Goal: Task Accomplishment & Management: Manage account settings

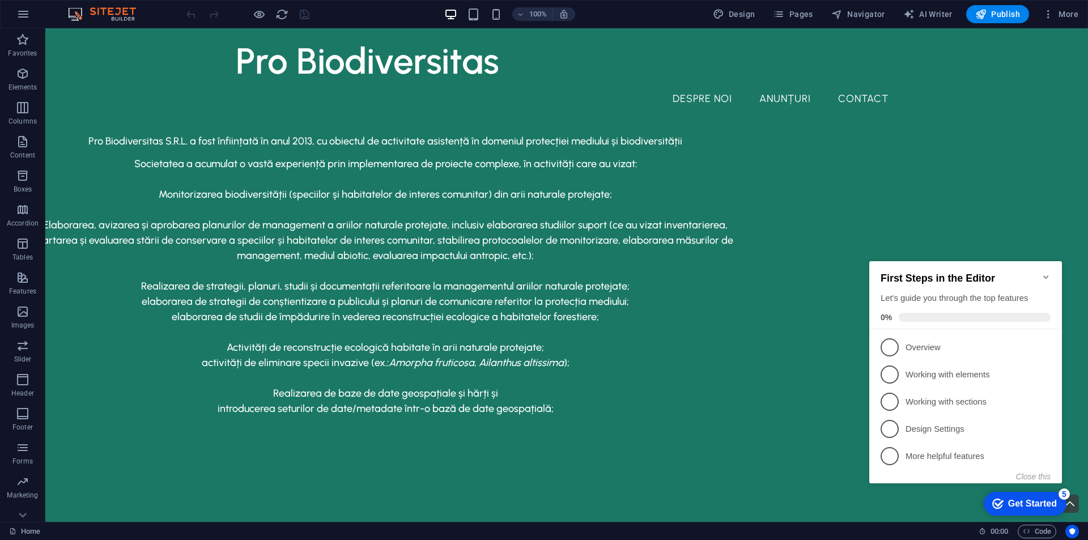
click at [1045, 273] on icon "Minimize checklist" at bounding box center [1045, 277] width 9 height 9
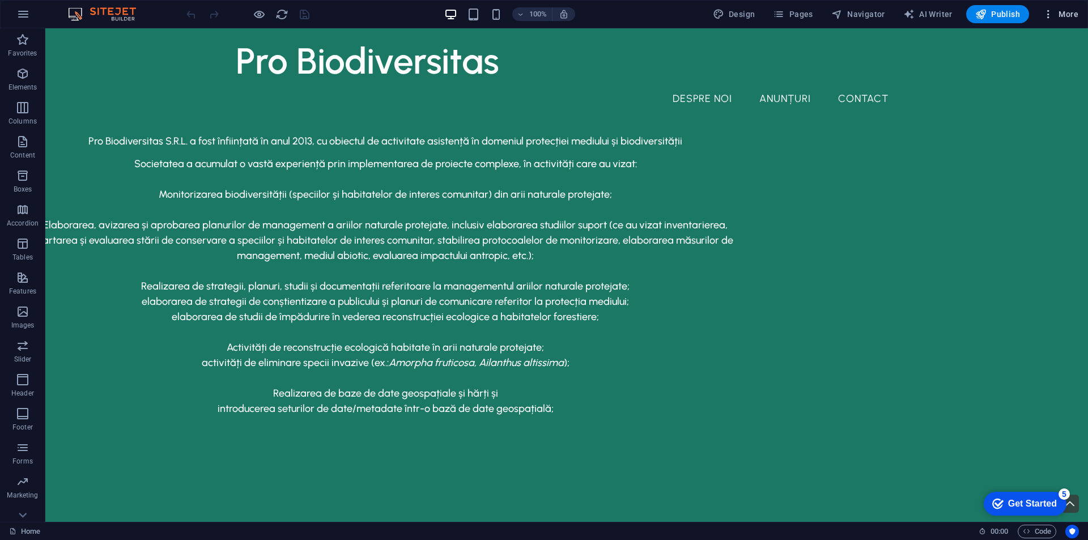
click at [1065, 13] on span "More" at bounding box center [1061, 13] width 36 height 11
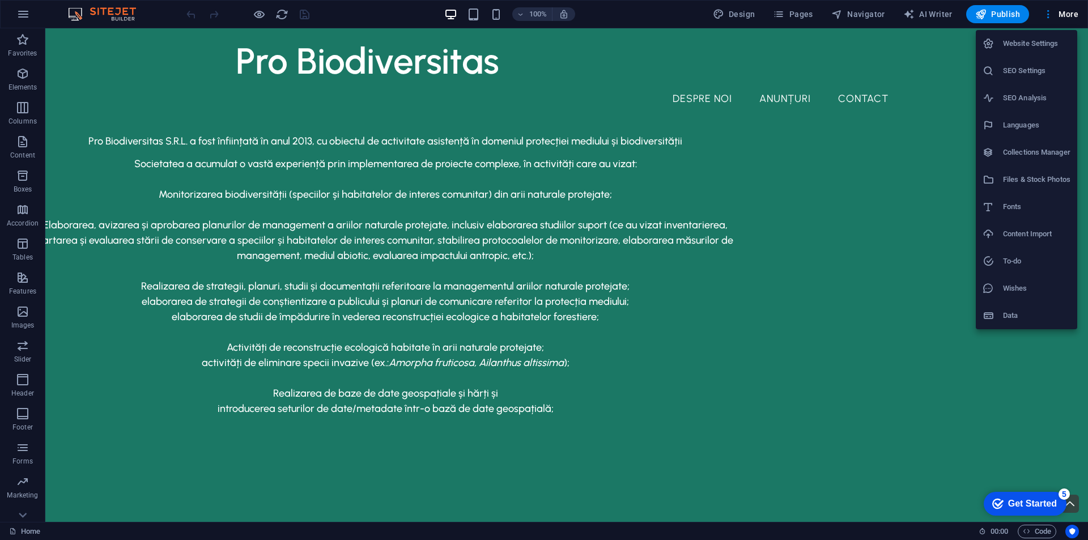
click at [5, 285] on div at bounding box center [544, 270] width 1088 height 540
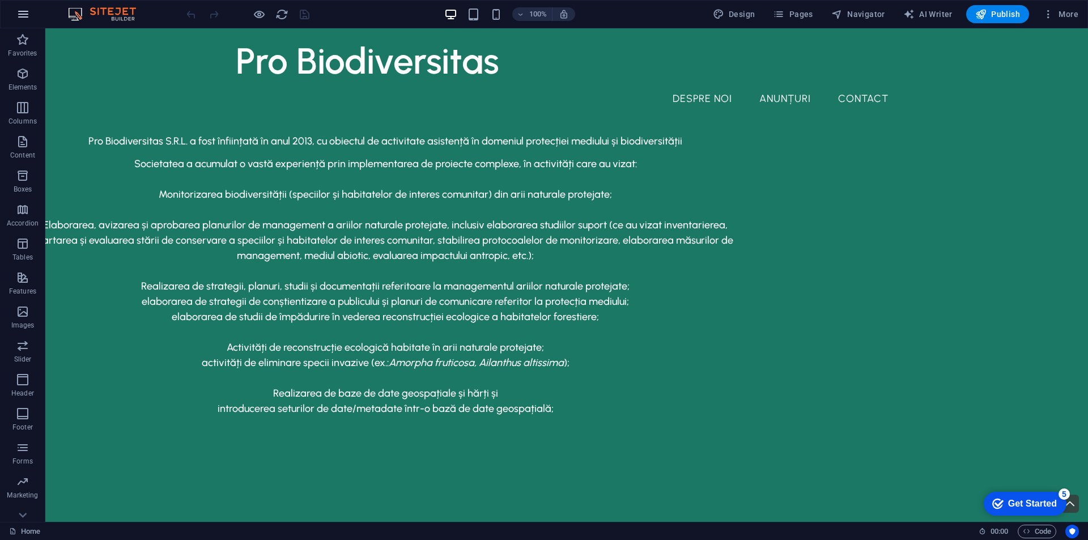
click at [20, 18] on icon "button" at bounding box center [23, 14] width 14 height 14
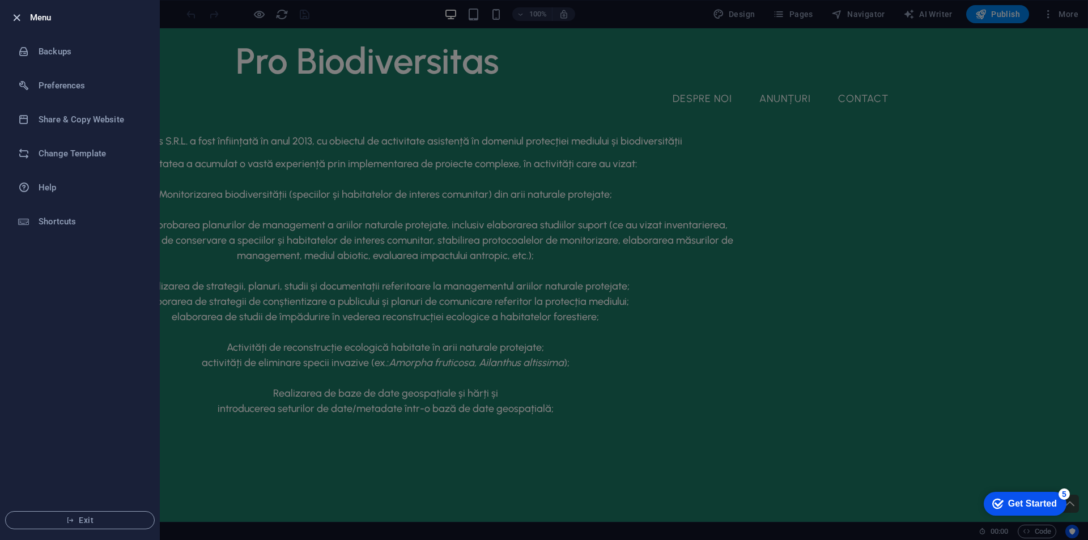
click at [15, 16] on icon "button" at bounding box center [16, 17] width 13 height 13
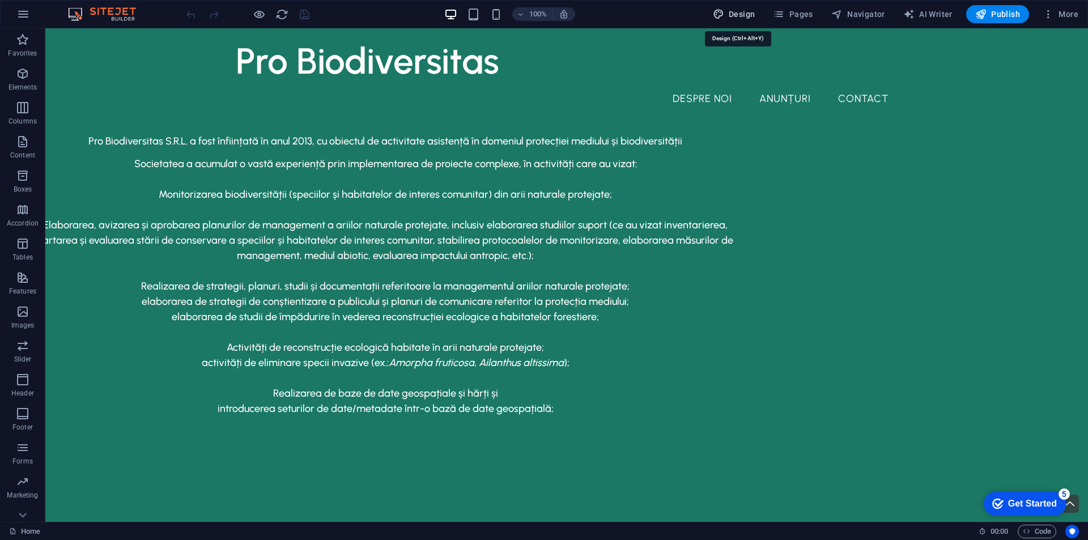
click at [751, 14] on span "Design" at bounding box center [734, 13] width 42 height 11
select select "px"
select select "500"
select select "px"
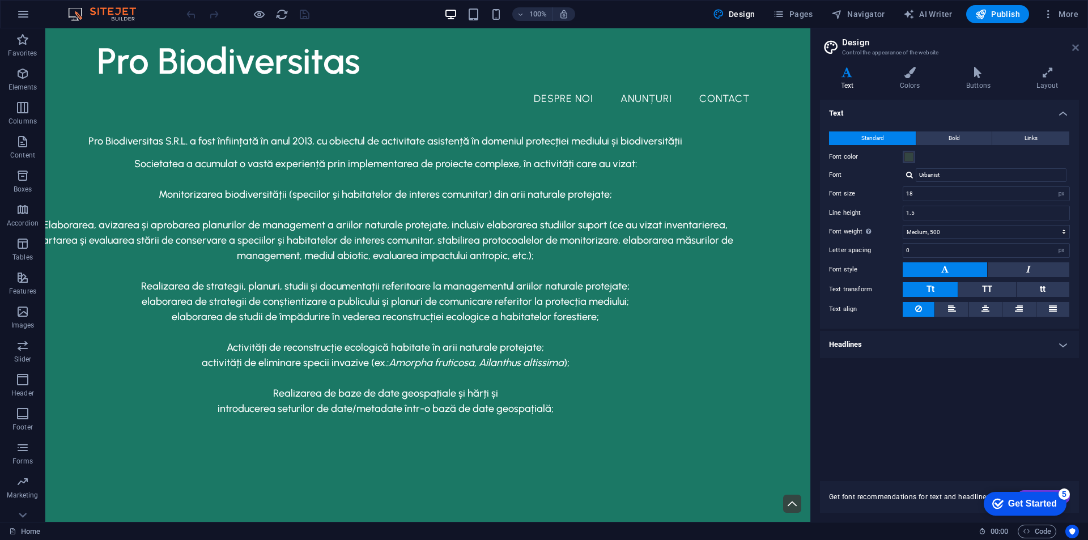
click at [1075, 44] on icon at bounding box center [1075, 47] width 7 height 9
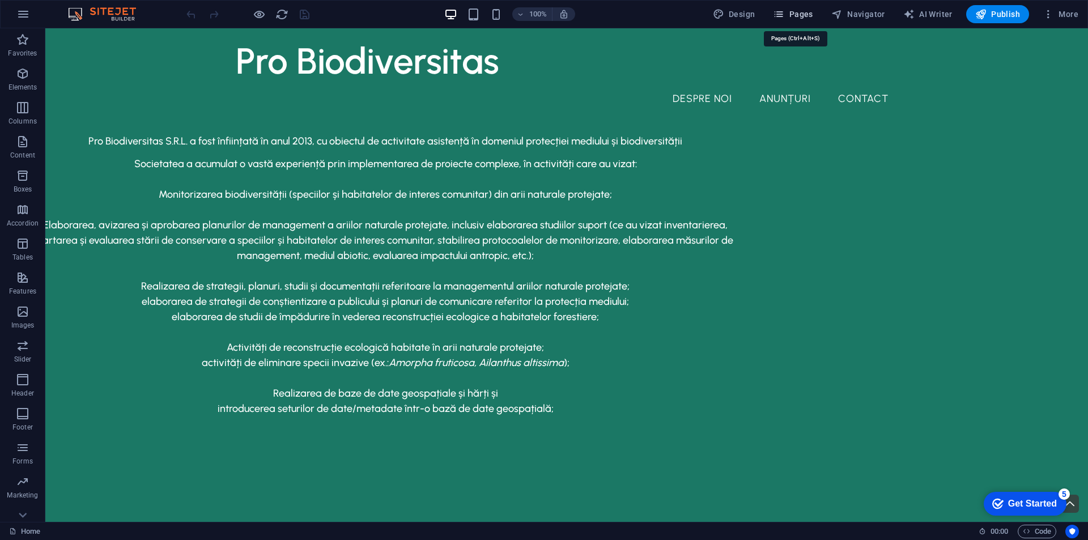
click at [813, 12] on span "Pages" at bounding box center [793, 13] width 40 height 11
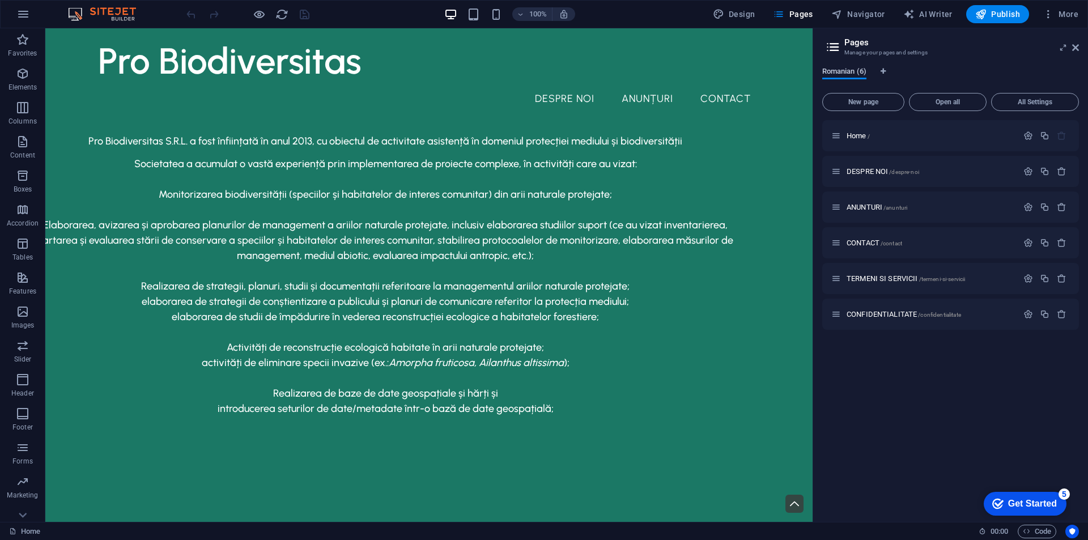
click at [845, 71] on span "Romanian (6)" at bounding box center [844, 73] width 44 height 16
click at [884, 71] on icon "Language Tabs" at bounding box center [883, 71] width 5 height 7
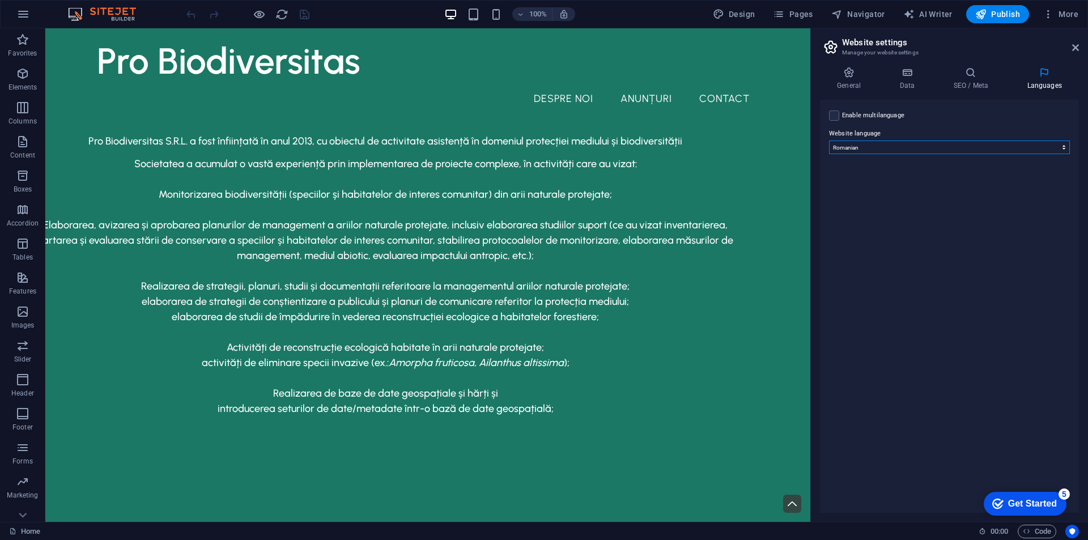
click at [860, 145] on select "Abkhazian Afar Afrikaans Akan Albanian Amharic Arabic Aragonese Armenian Assame…" at bounding box center [949, 148] width 241 height 14
click at [829, 141] on select "Abkhazian Afar Afrikaans Akan Albanian Amharic Arabic Aragonese Armenian Assame…" at bounding box center [949, 148] width 241 height 14
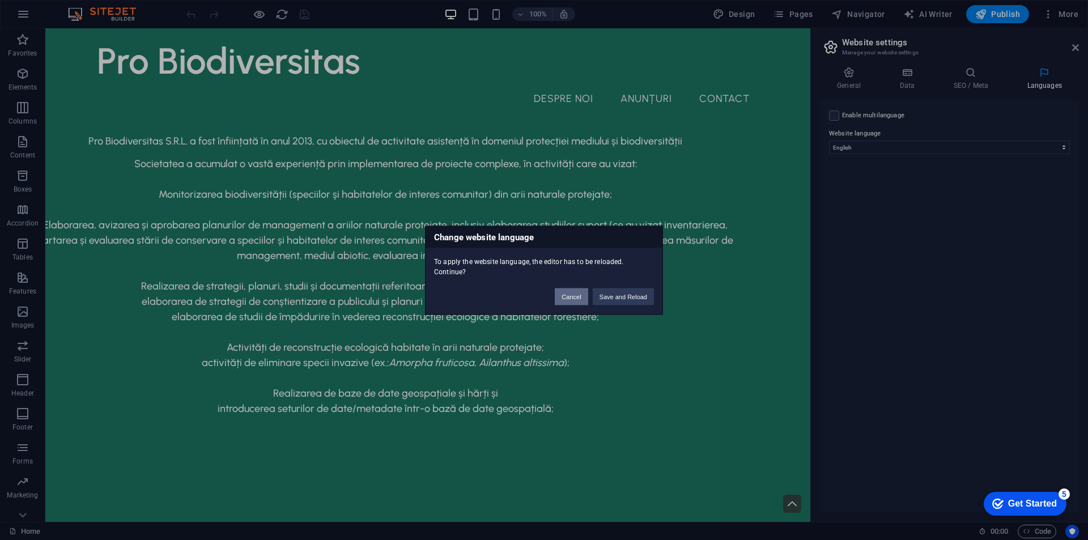
click at [572, 291] on button "Cancel" at bounding box center [571, 296] width 33 height 17
select select "131"
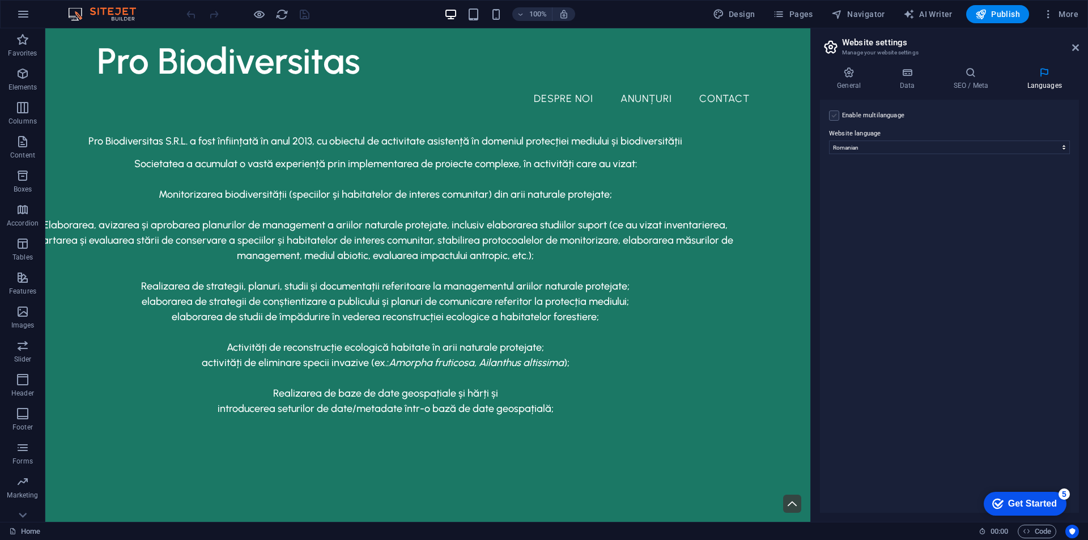
click at [835, 115] on label at bounding box center [834, 115] width 10 height 10
click at [0, 0] on input "Enable multilanguage To disable multilanguage delete all languages until only o…" at bounding box center [0, 0] width 0 height 0
click at [870, 199] on select "Abkhazian Afar Afrikaans Akan Albanian Amharic Arabic Aragonese Armenian Assame…" at bounding box center [949, 202] width 189 height 14
select select "41"
click at [827, 257] on div "Enable multilanguage To disable multilanguage delete all languages until only o…" at bounding box center [949, 306] width 259 height 413
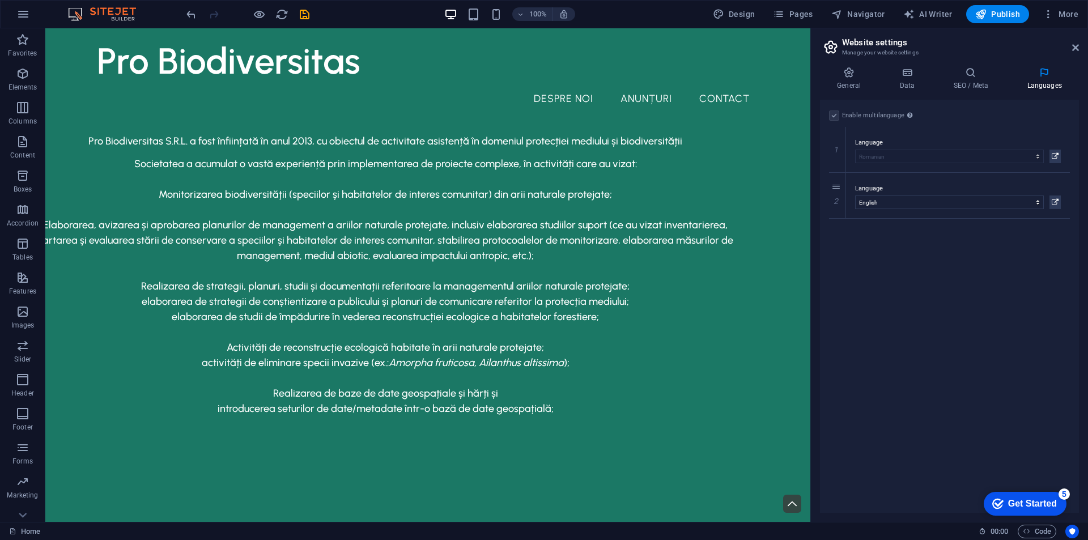
click at [979, 363] on div "Enable multilanguage To disable multilanguage delete all languages until only o…" at bounding box center [949, 306] width 259 height 413
click at [896, 73] on icon at bounding box center [906, 72] width 49 height 11
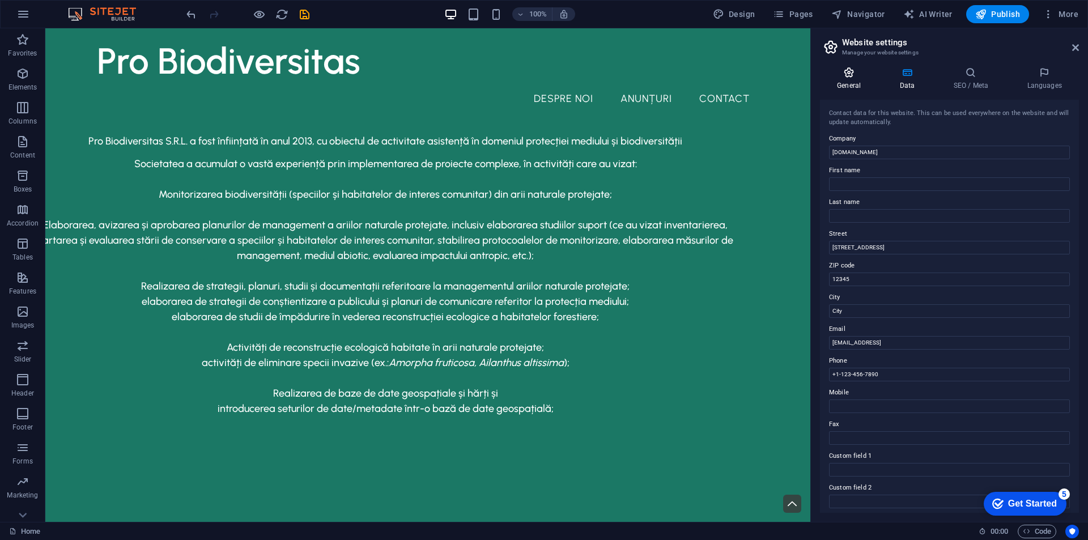
click at [847, 75] on icon at bounding box center [849, 72] width 58 height 11
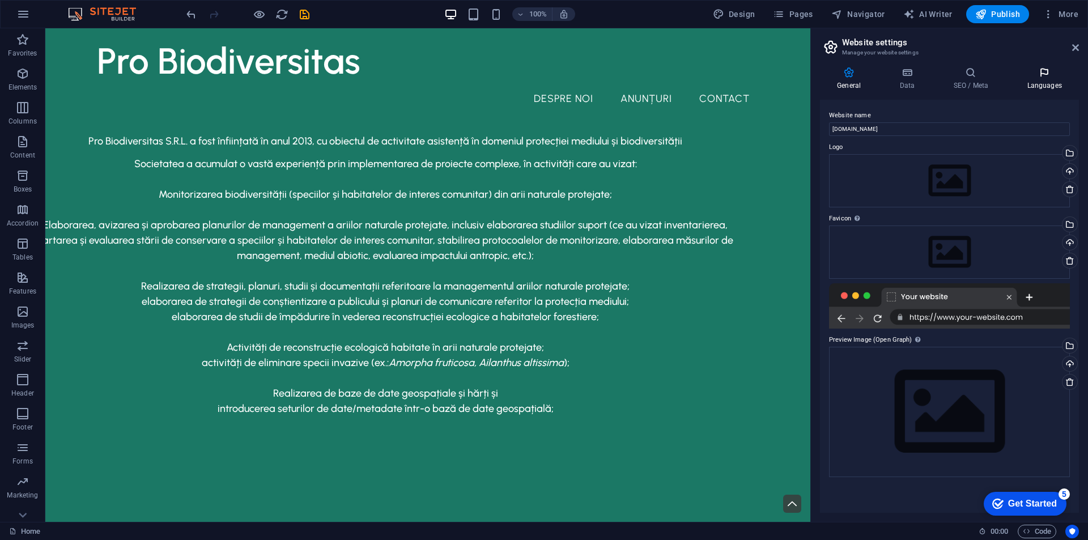
click at [1035, 77] on icon at bounding box center [1044, 72] width 69 height 11
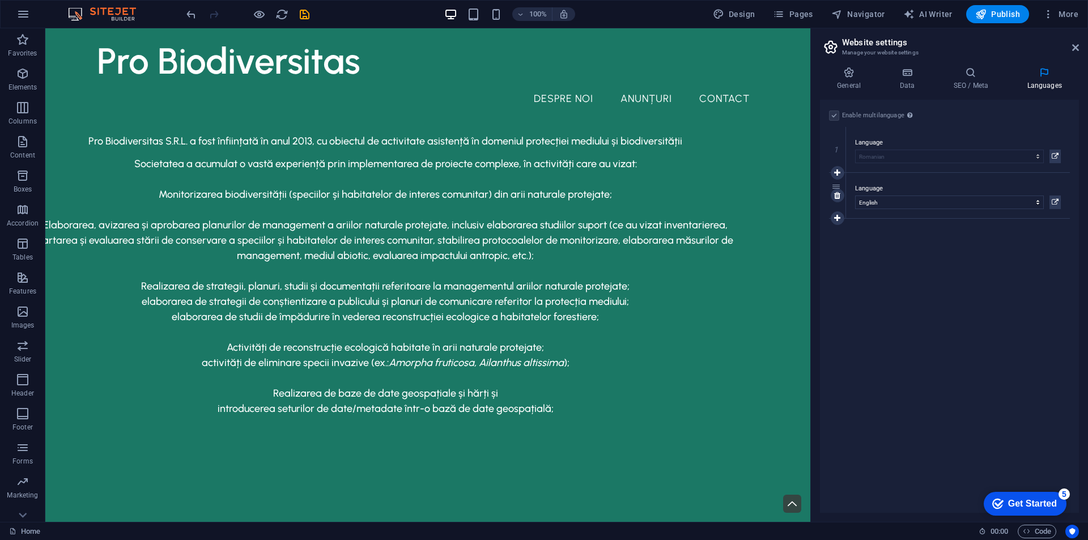
click at [889, 192] on label "Language" at bounding box center [958, 189] width 206 height 14
click at [889, 195] on select "Abkhazian Afar Afrikaans Akan Albanian Amharic Arabic Aragonese Armenian Assame…" at bounding box center [949, 202] width 189 height 14
click at [879, 254] on div "Enable multilanguage To disable multilanguage delete all languages until only o…" at bounding box center [949, 306] width 259 height 413
click at [1039, 240] on div "Enable multilanguage To disable multilanguage delete all languages until only o…" at bounding box center [949, 306] width 259 height 413
click at [855, 72] on icon at bounding box center [849, 72] width 58 height 11
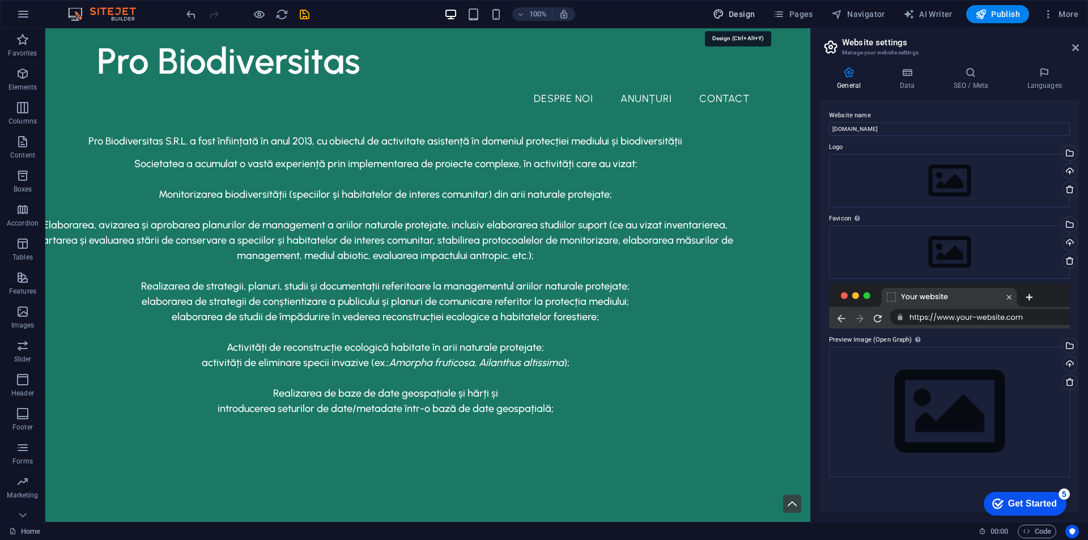
click at [746, 12] on span "Design" at bounding box center [734, 13] width 42 height 11
select select "px"
select select "500"
select select "px"
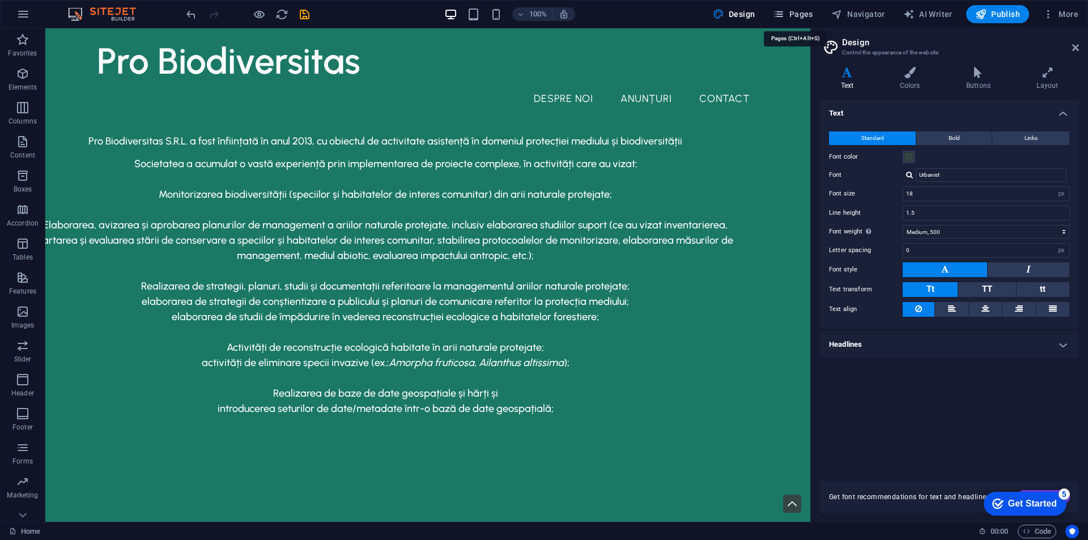
click at [808, 10] on span "Pages" at bounding box center [793, 13] width 40 height 11
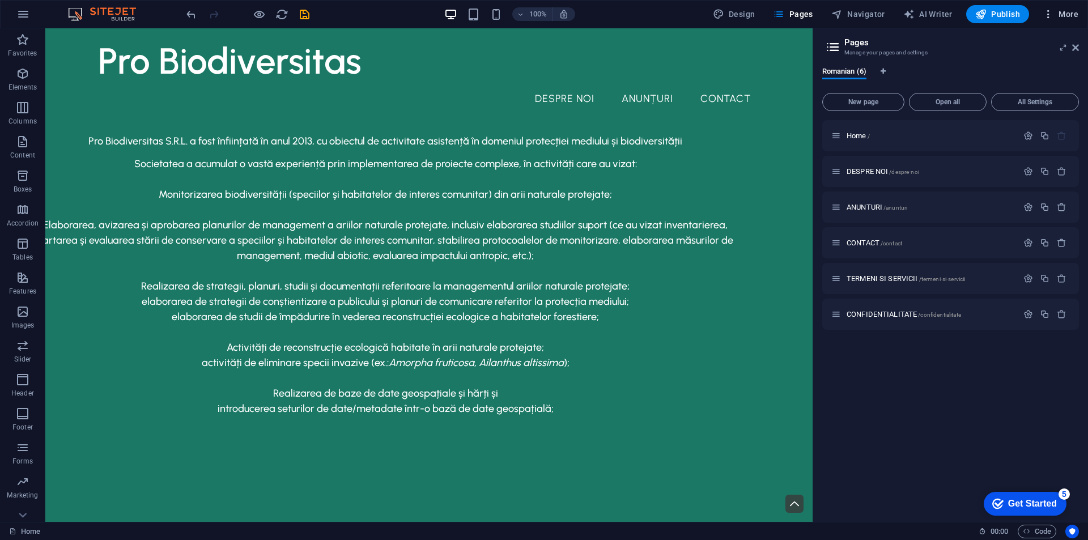
click at [1066, 12] on span "More" at bounding box center [1061, 13] width 36 height 11
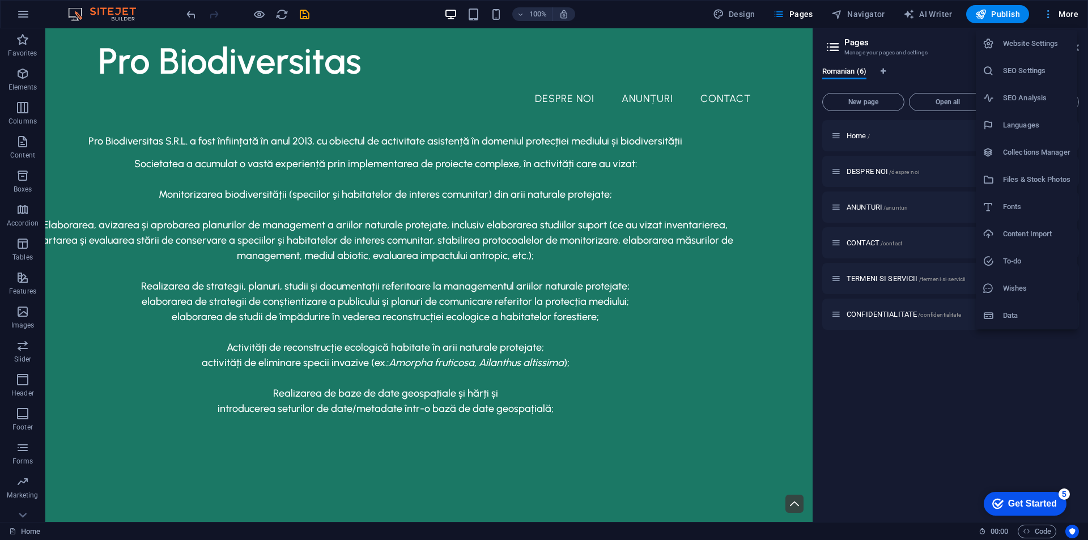
click at [1066, 12] on div at bounding box center [544, 270] width 1088 height 540
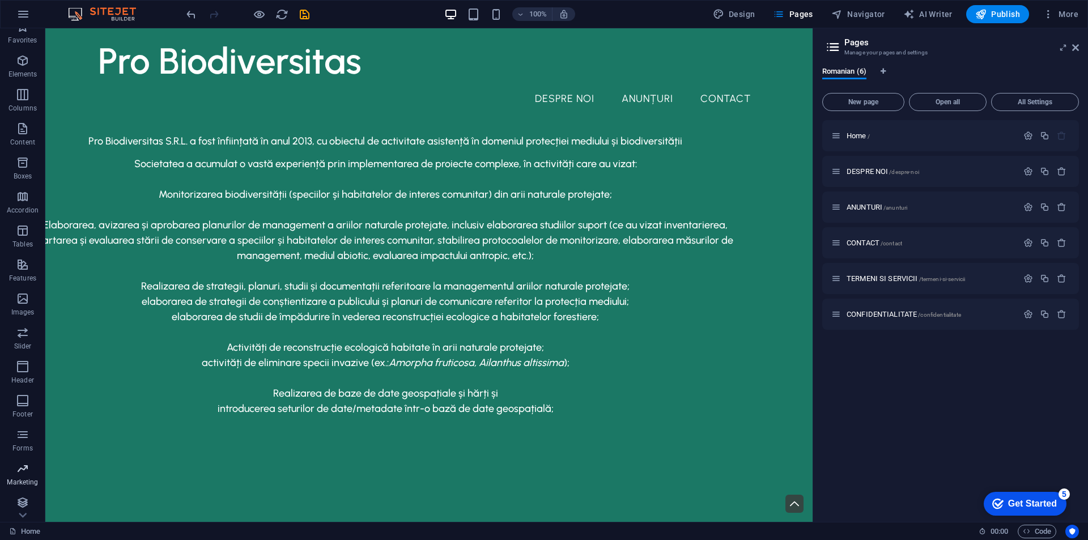
scroll to position [16, 0]
click at [1041, 500] on div "Get Started" at bounding box center [1032, 504] width 49 height 10
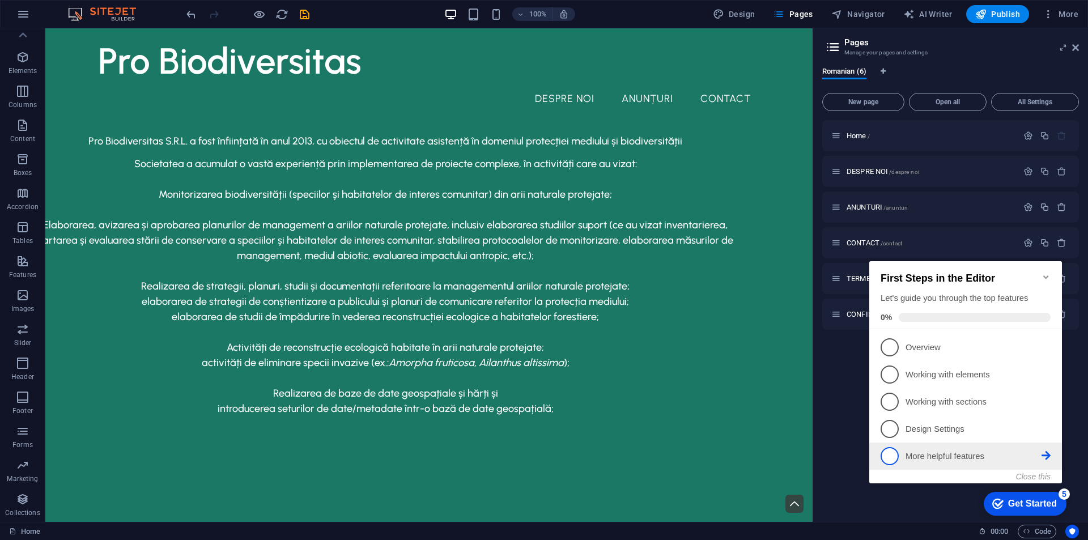
click at [918, 456] on p "More helpful features - incomplete" at bounding box center [973, 456] width 136 height 12
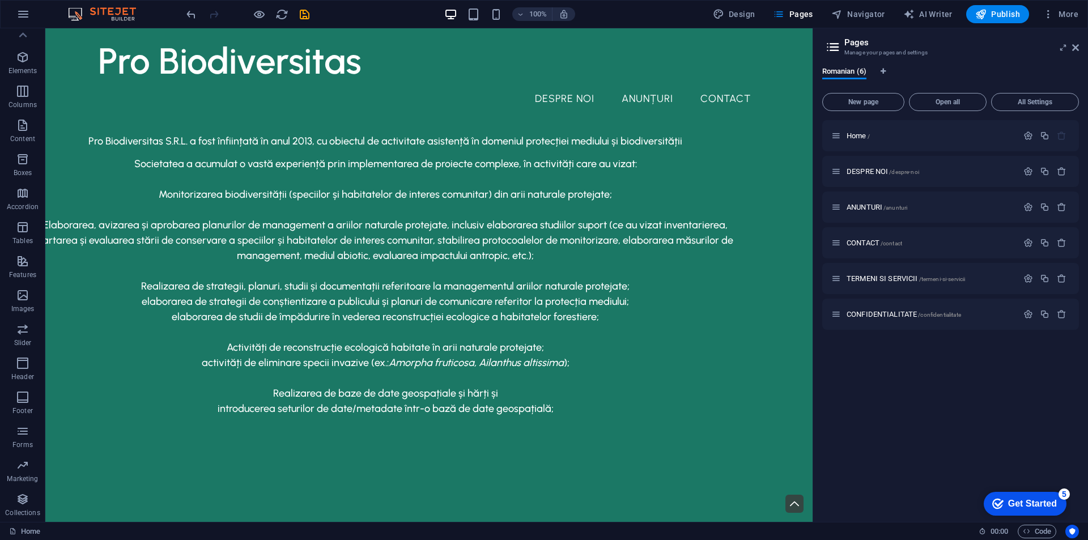
scroll to position [0, 0]
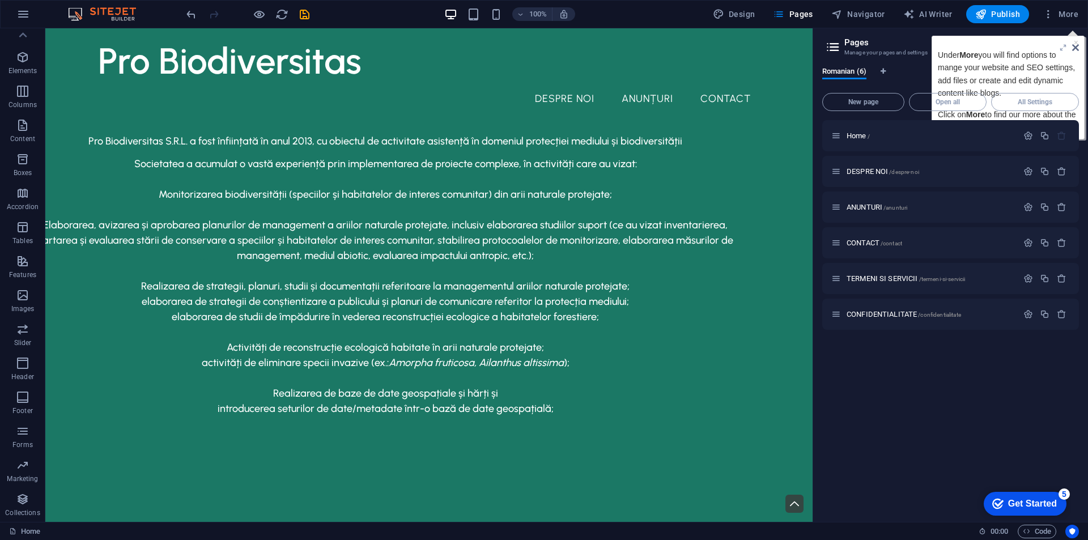
click at [1077, 48] on icon at bounding box center [1075, 47] width 7 height 9
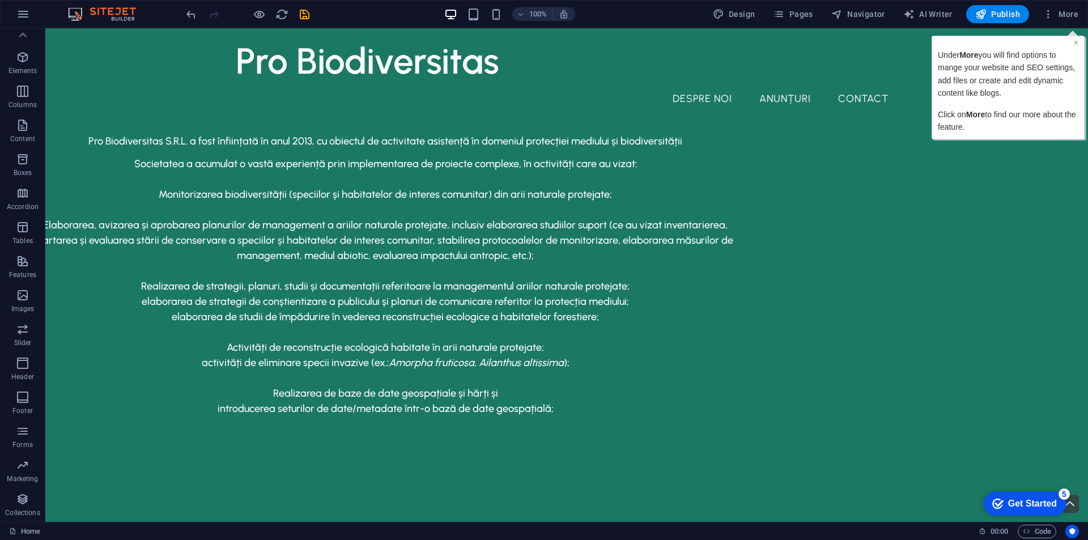
click at [1077, 44] on link "×" at bounding box center [1076, 42] width 5 height 9
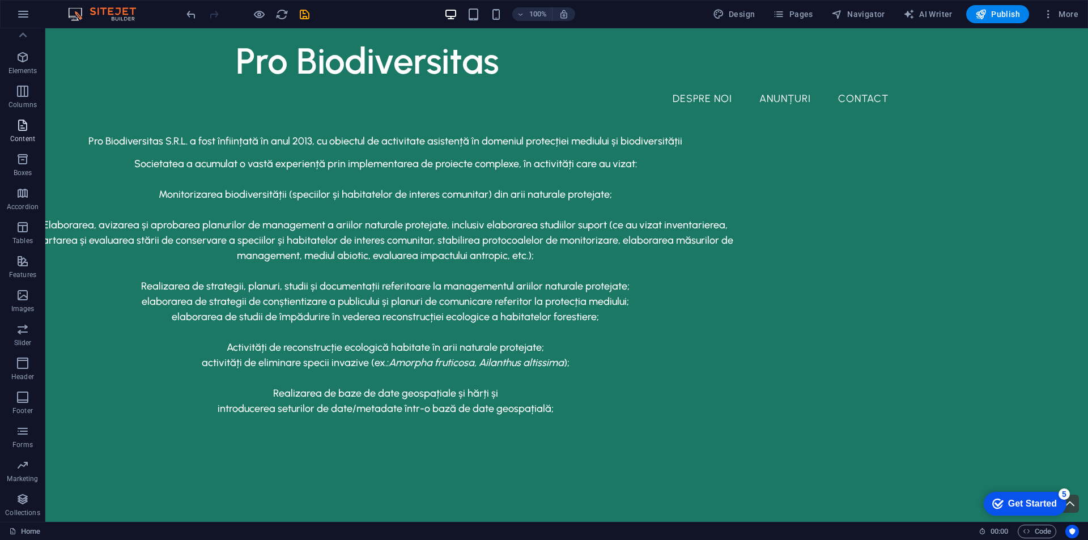
click at [23, 126] on icon "button" at bounding box center [23, 125] width 14 height 14
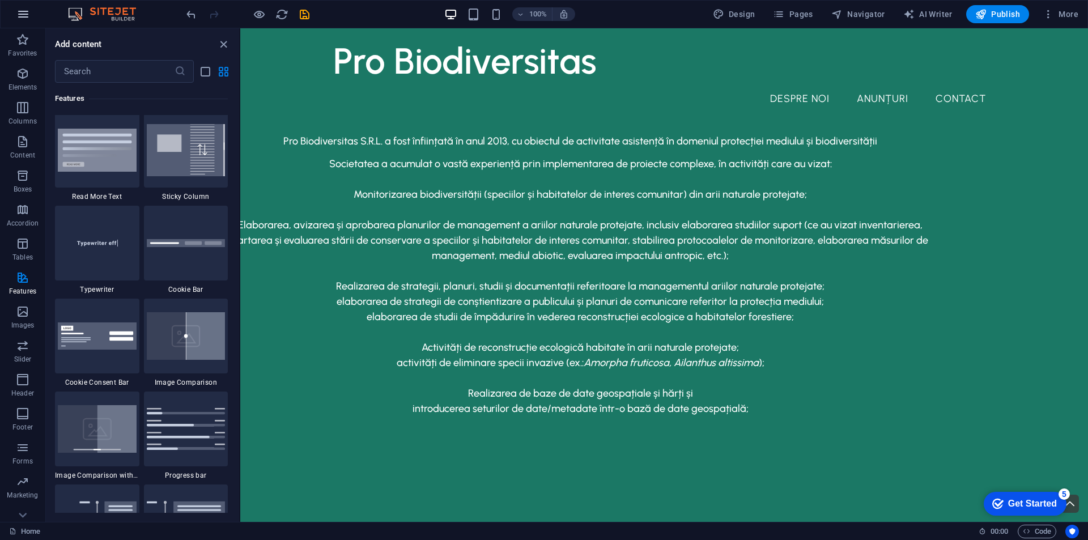
click at [24, 18] on icon "button" at bounding box center [23, 14] width 14 height 14
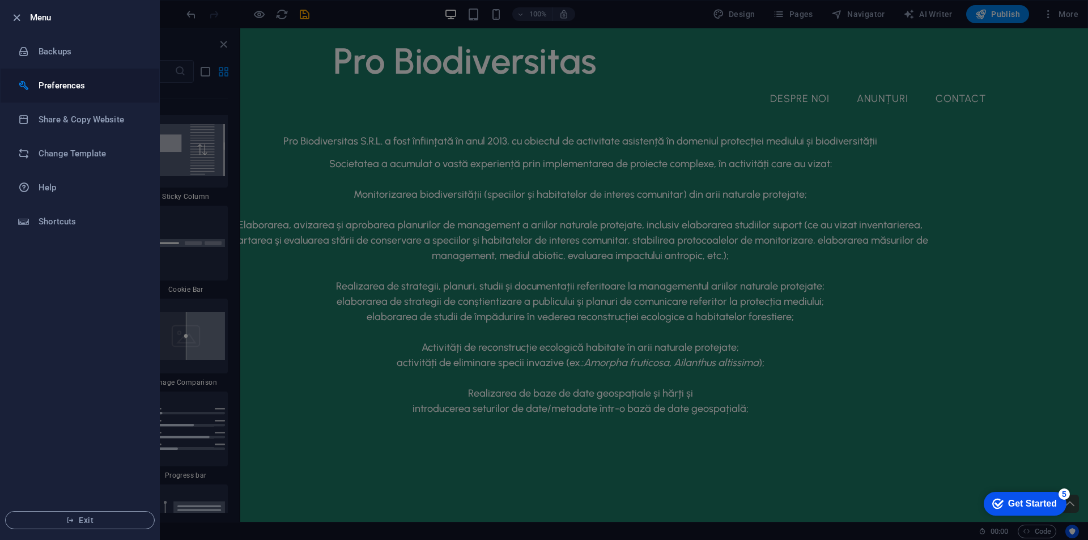
click at [53, 91] on h6 "Preferences" at bounding box center [91, 86] width 105 height 14
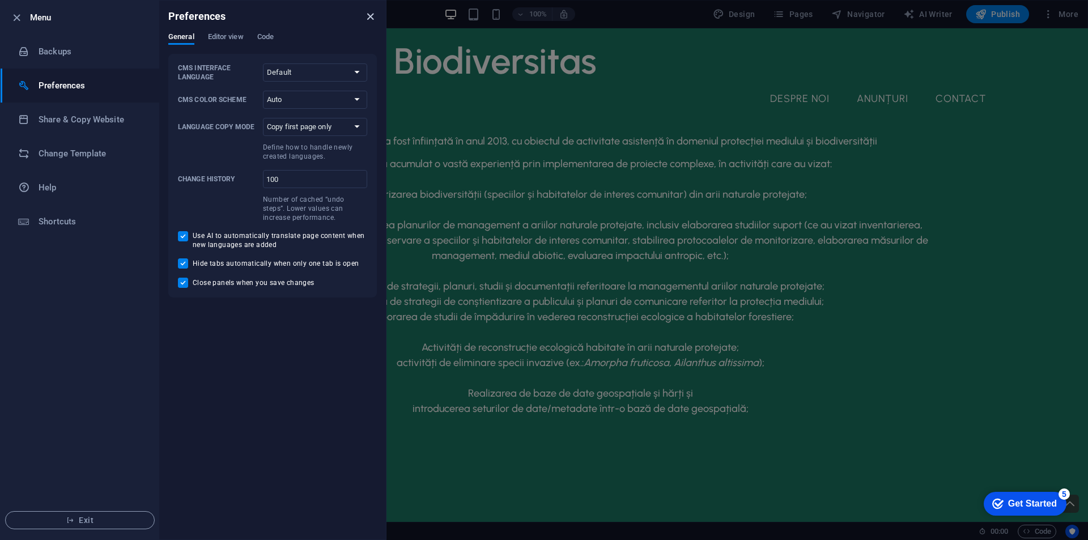
click at [367, 18] on icon "close" at bounding box center [370, 16] width 13 height 13
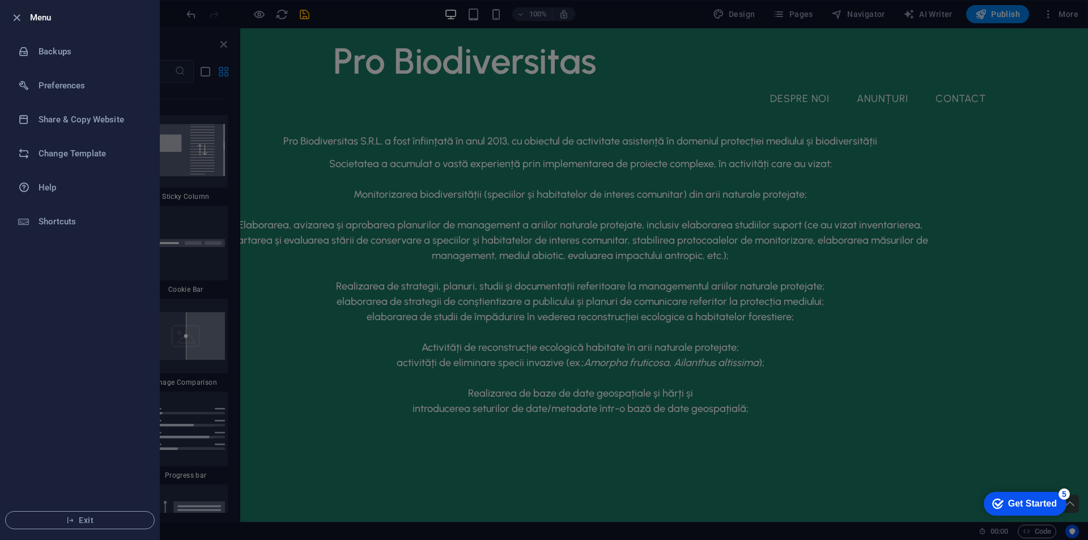
click at [25, 16] on div at bounding box center [20, 18] width 20 height 14
click at [18, 15] on icon "button" at bounding box center [16, 17] width 13 height 13
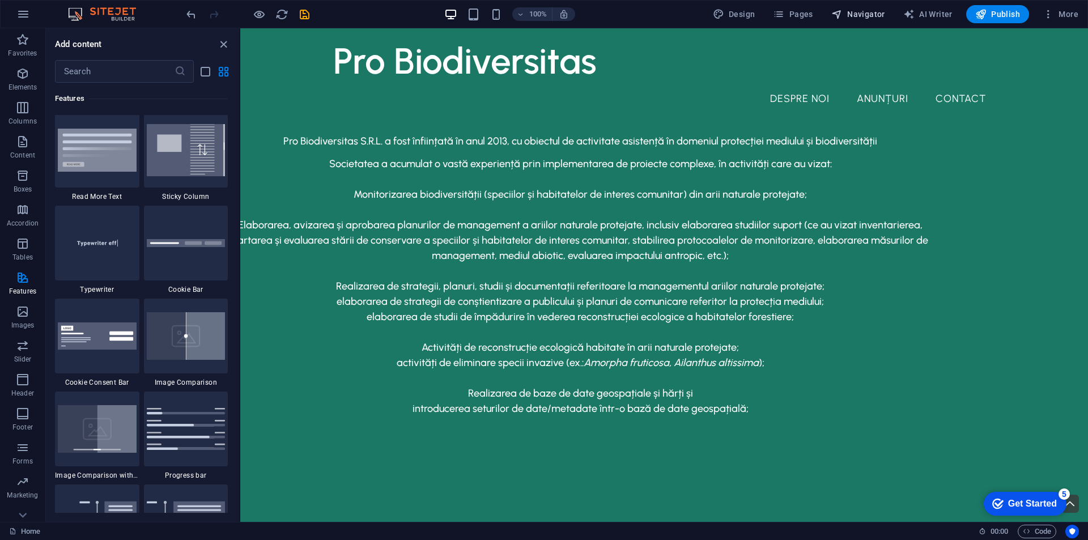
click at [854, 14] on span "Navigator" at bounding box center [858, 13] width 54 height 11
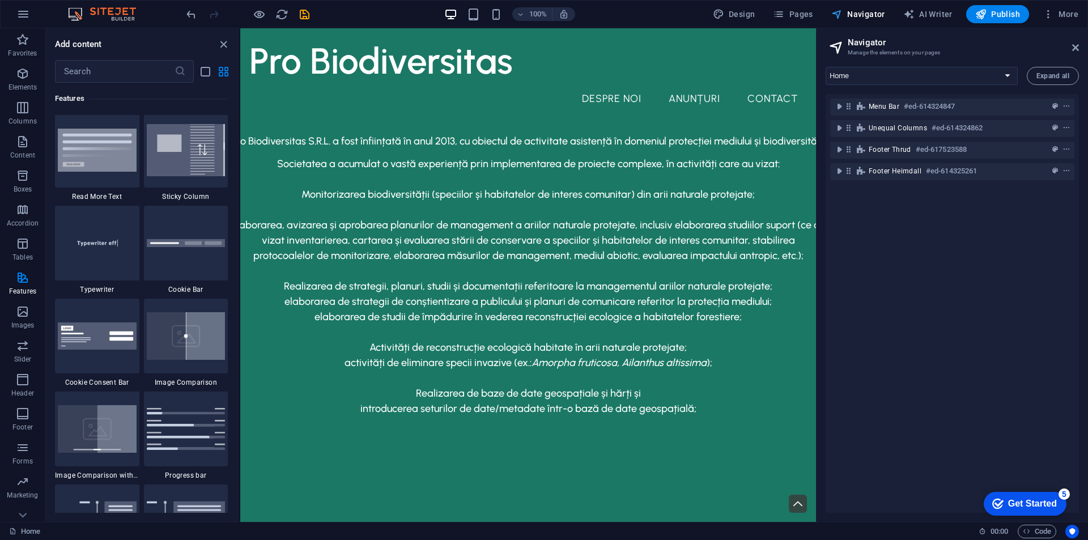
click at [854, 14] on span "Navigator" at bounding box center [858, 13] width 54 height 11
click at [1074, 47] on icon at bounding box center [1075, 47] width 7 height 9
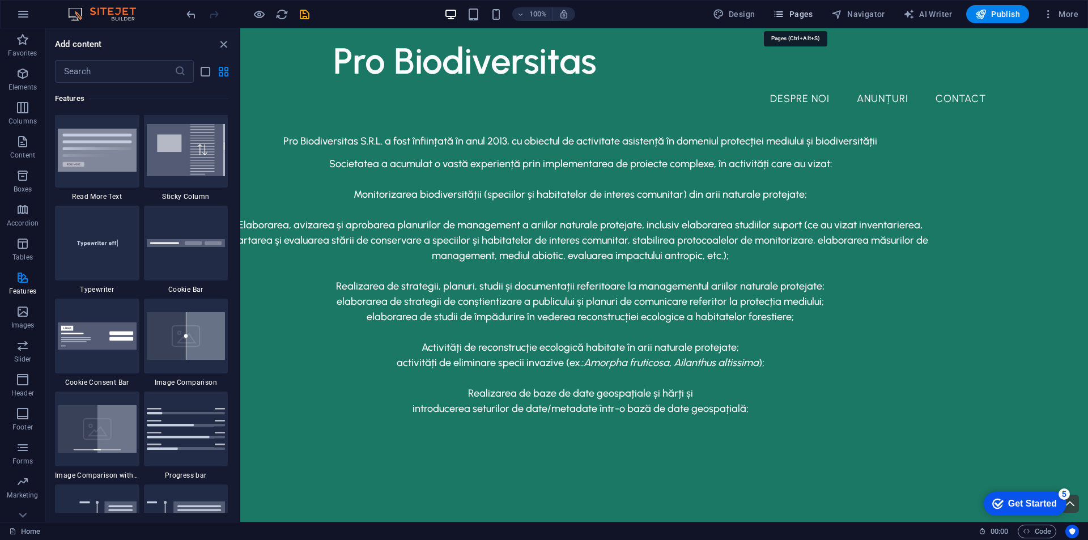
click at [808, 18] on span "Pages" at bounding box center [793, 13] width 40 height 11
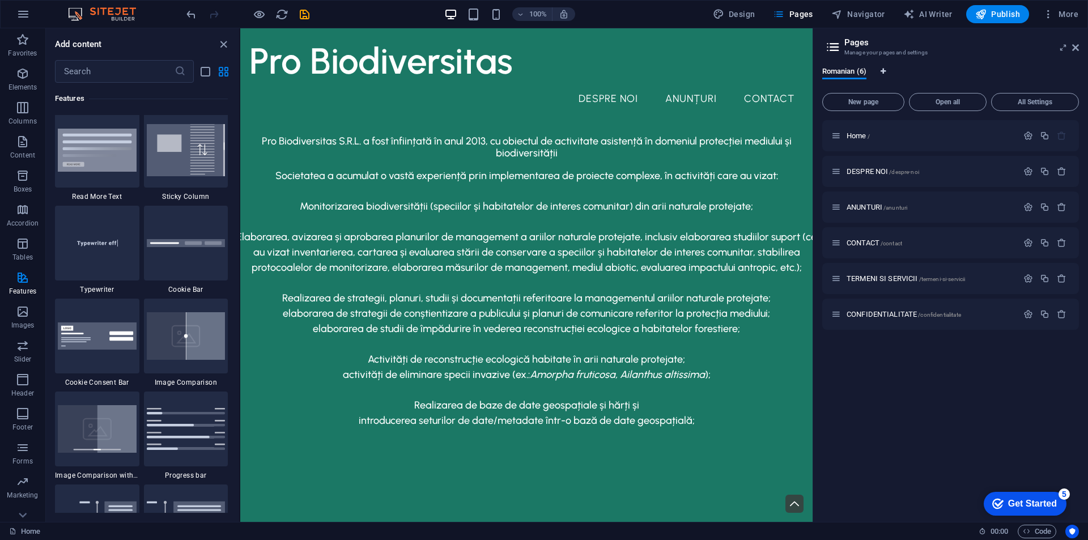
click at [886, 70] on icon "Language Tabs" at bounding box center [883, 71] width 5 height 7
select select "131"
select select "41"
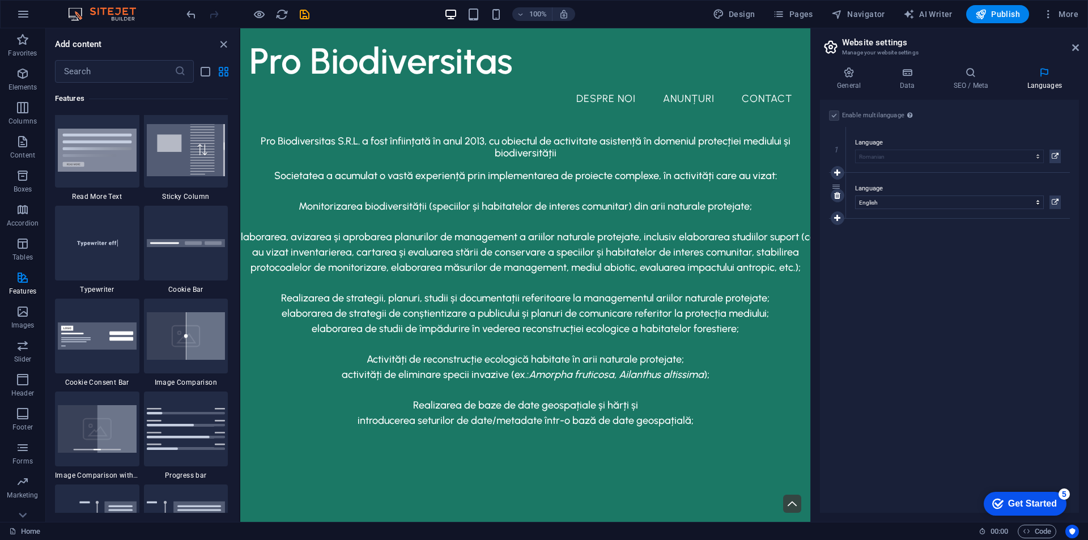
click at [890, 186] on label "Language" at bounding box center [958, 189] width 206 height 14
click at [890, 195] on select "Abkhazian Afar Afrikaans Akan Albanian Amharic Arabic Aragonese Armenian Assame…" at bounding box center [949, 202] width 189 height 14
click at [1057, 203] on icon at bounding box center [1055, 202] width 7 height 14
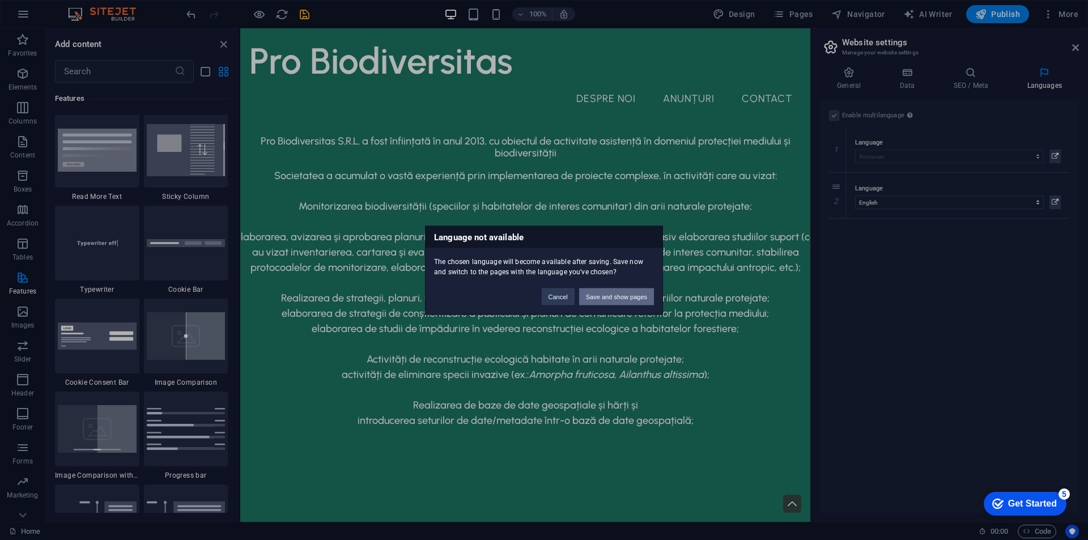
click at [622, 298] on button "Save and show pages" at bounding box center [616, 296] width 75 height 17
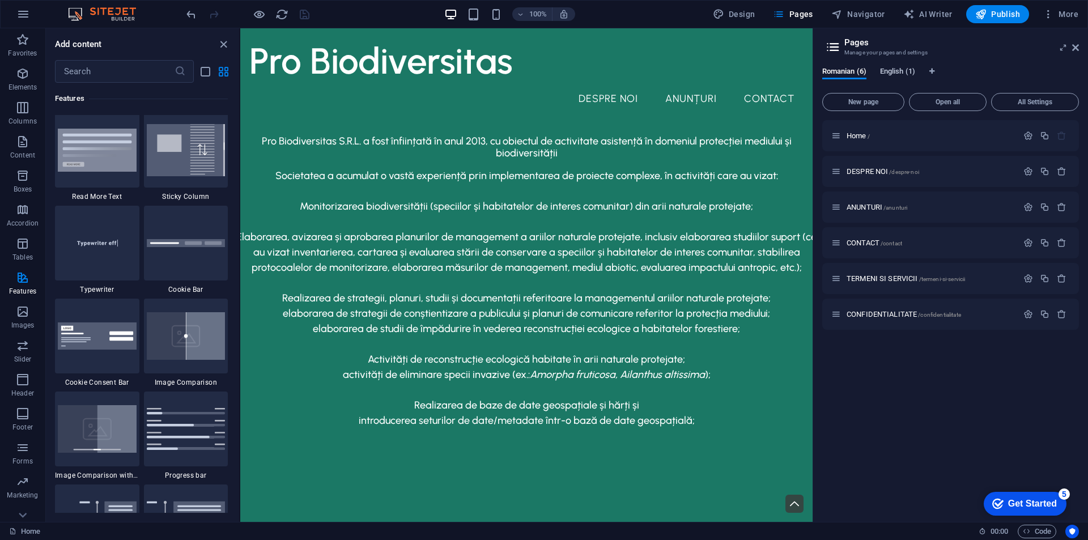
click at [898, 70] on span "English (1)" at bounding box center [897, 73] width 35 height 16
click at [858, 131] on div "Home /" at bounding box center [924, 135] width 186 height 13
click at [872, 169] on div "DESPRE NOI /despre-noi Translate" at bounding box center [950, 171] width 257 height 31
click at [853, 134] on span "Home /" at bounding box center [858, 135] width 23 height 8
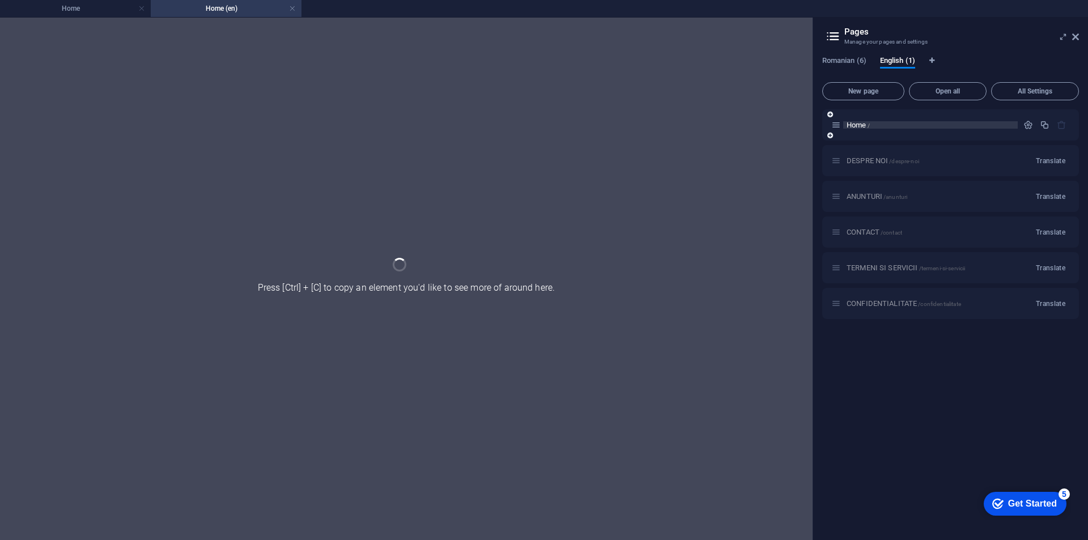
click at [853, 134] on div "Home /" at bounding box center [950, 124] width 257 height 31
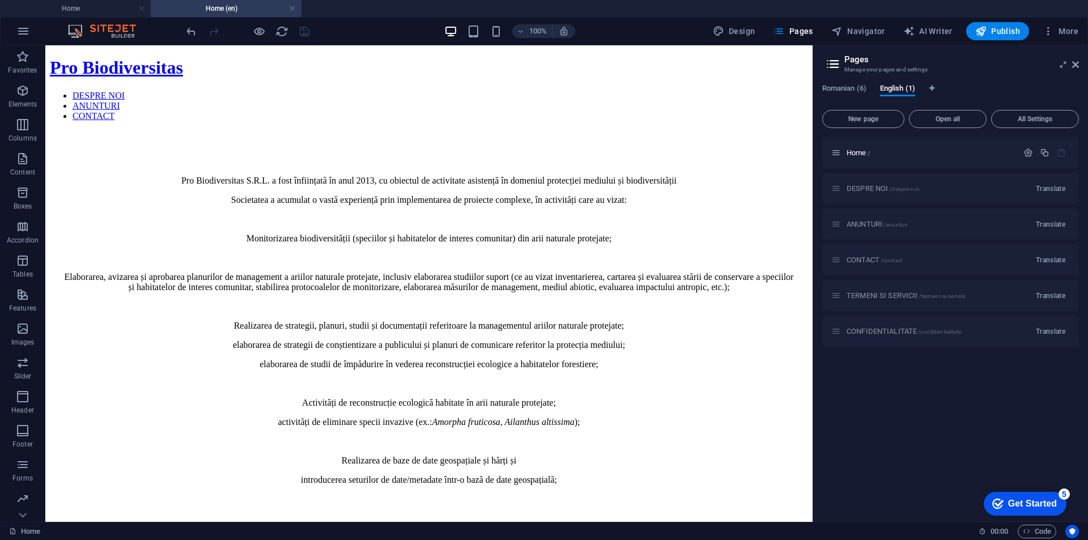
click at [864, 187] on div "DESPRE NOI /despre-noi Translate" at bounding box center [950, 188] width 257 height 31
click at [839, 91] on span "Romanian (6)" at bounding box center [844, 90] width 44 height 16
click at [883, 87] on span "English (1)" at bounding box center [897, 90] width 35 height 16
click at [856, 151] on span "Home /" at bounding box center [858, 152] width 23 height 8
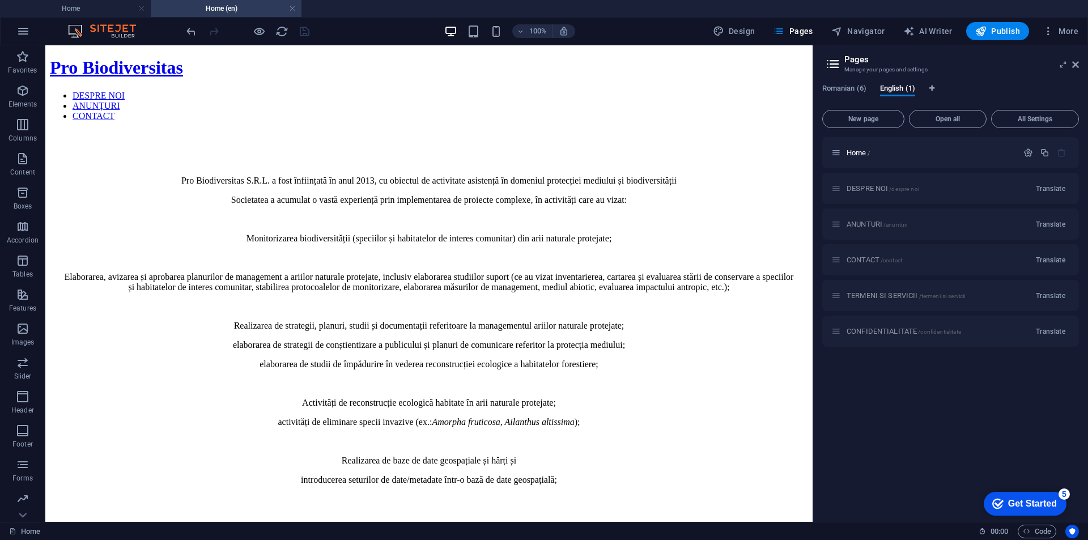
click at [858, 193] on div "DESPRE NOI /despre-noi Translate" at bounding box center [950, 188] width 257 height 31
click at [1049, 186] on span "Translate" at bounding box center [1050, 188] width 29 height 9
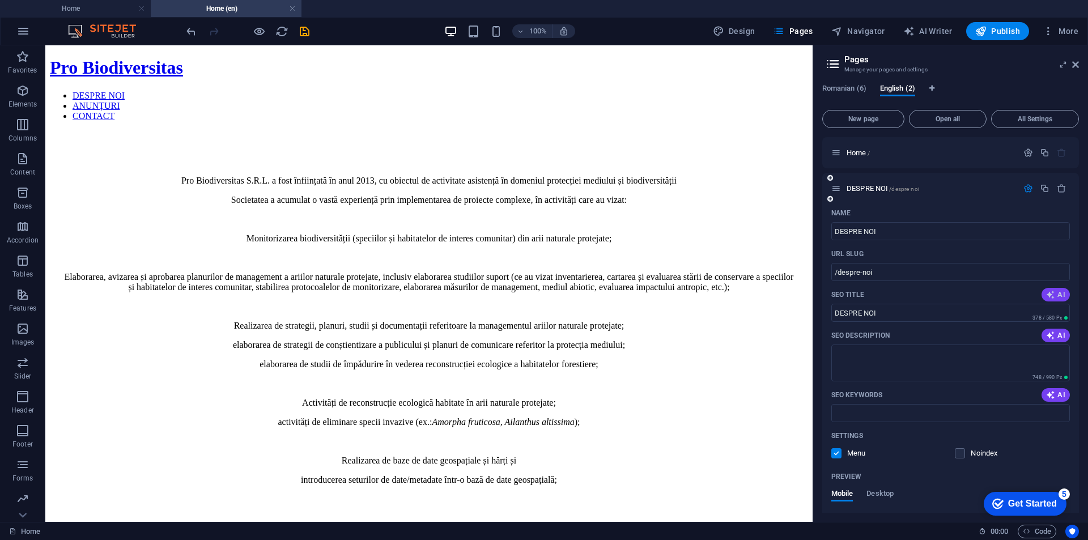
click at [1046, 293] on icon "button" at bounding box center [1050, 294] width 9 height 9
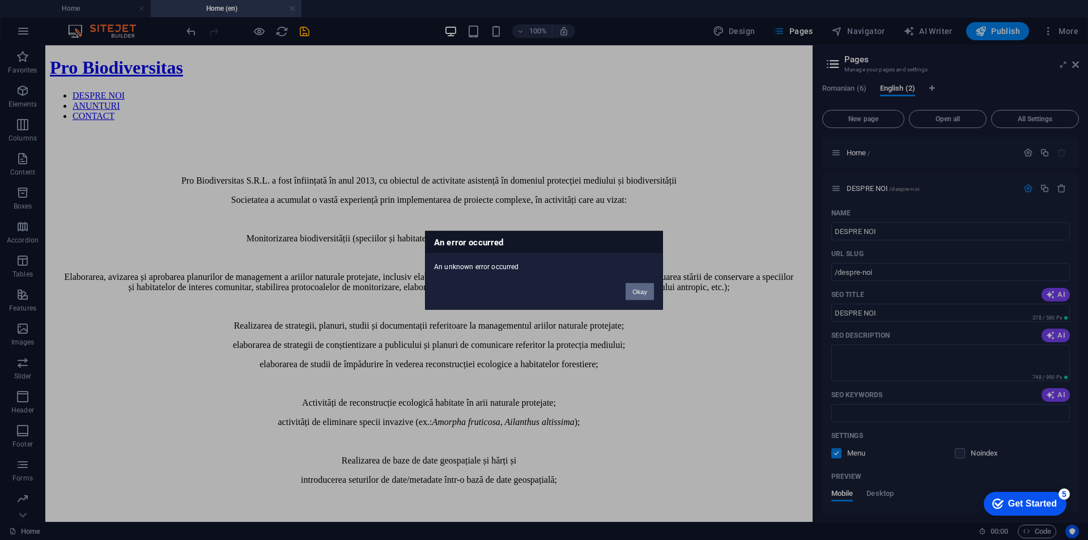
click at [638, 291] on button "Okay" at bounding box center [640, 291] width 28 height 17
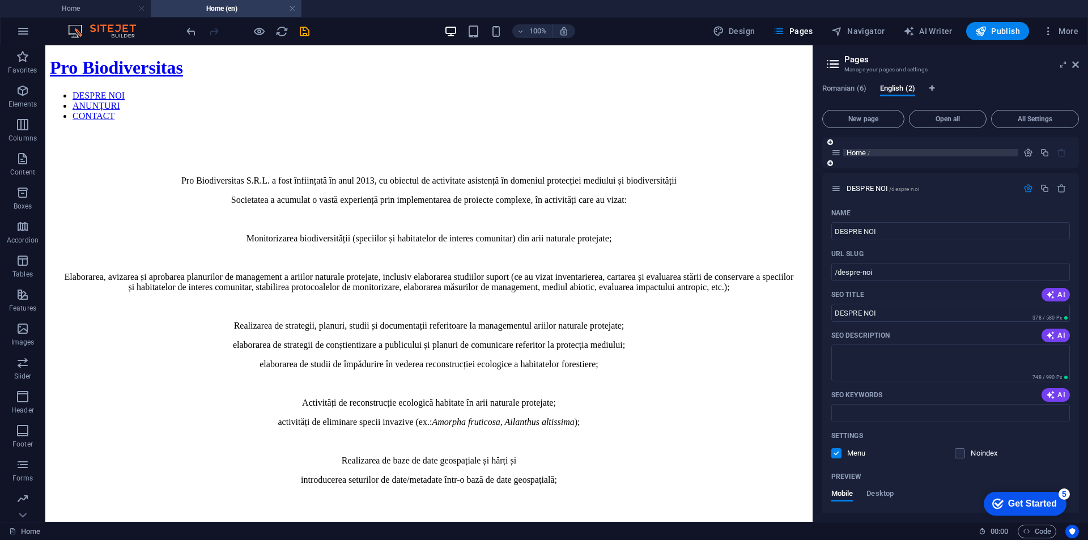
click at [854, 150] on span "Home /" at bounding box center [858, 152] width 23 height 8
click at [112, 10] on h4 "Home" at bounding box center [75, 8] width 151 height 12
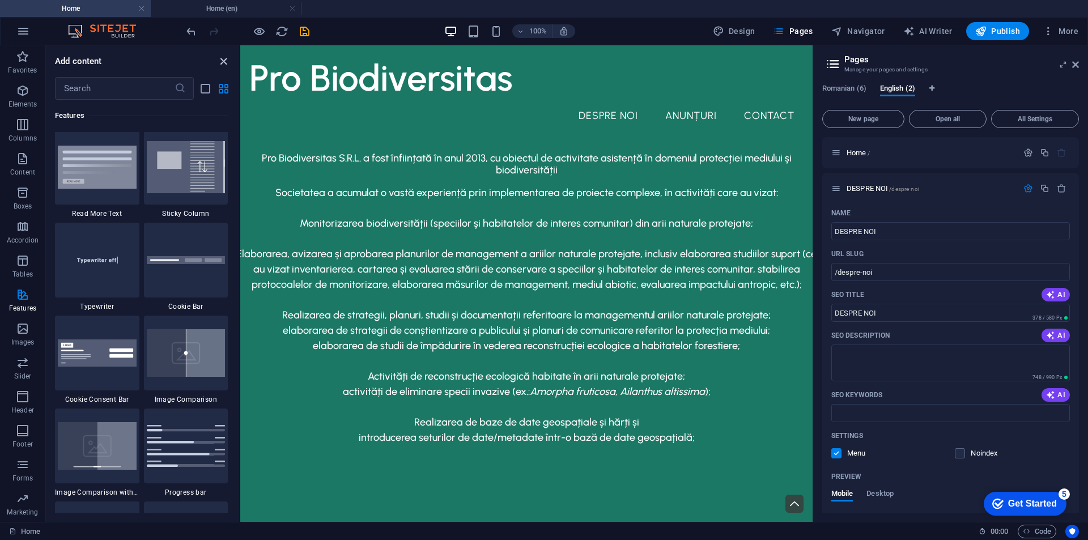
click at [221, 57] on icon "close panel" at bounding box center [223, 61] width 13 height 13
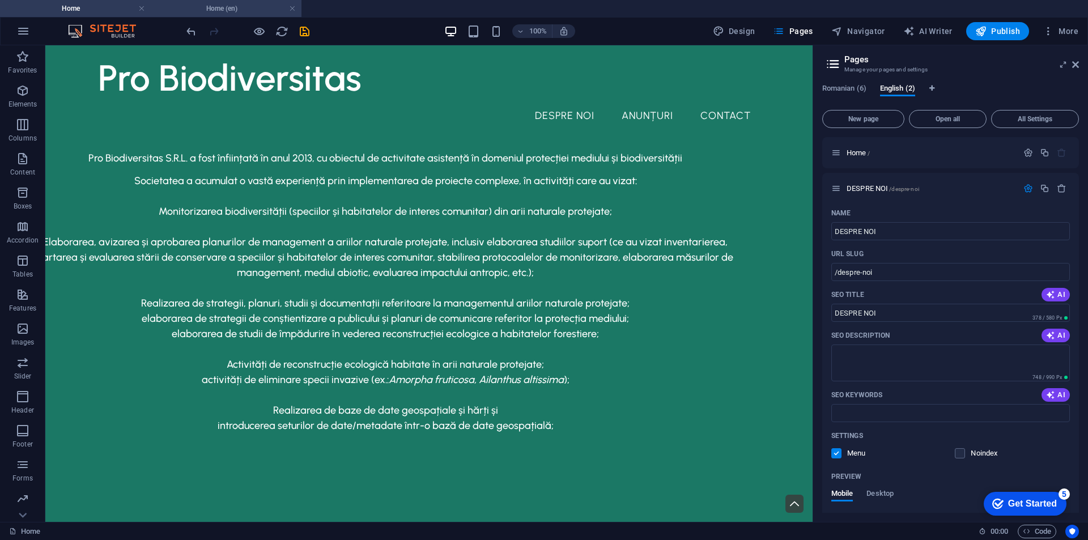
click at [209, 7] on h4 "Home (en)" at bounding box center [226, 8] width 151 height 12
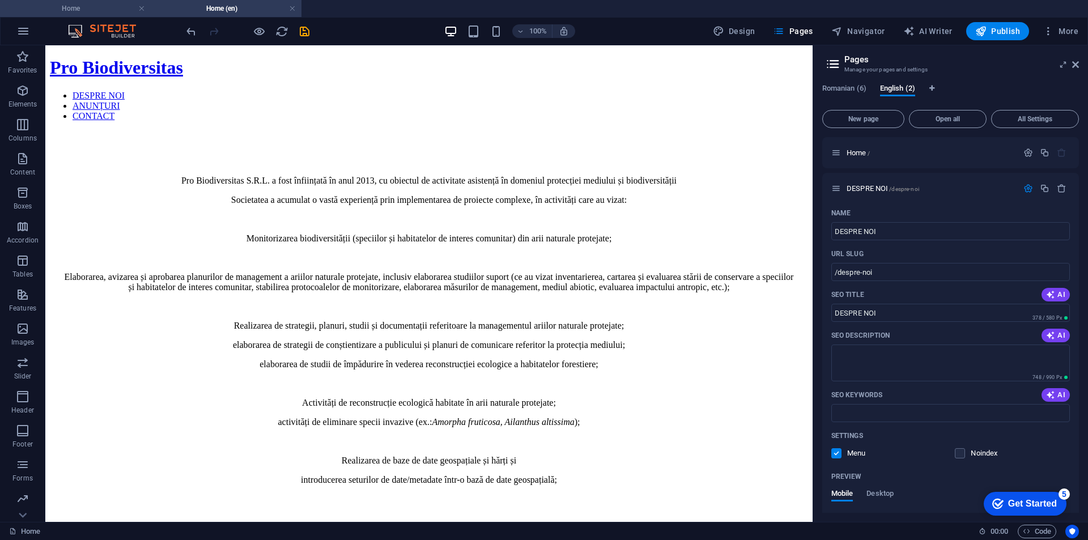
click at [82, 5] on h4 "Home" at bounding box center [75, 8] width 151 height 12
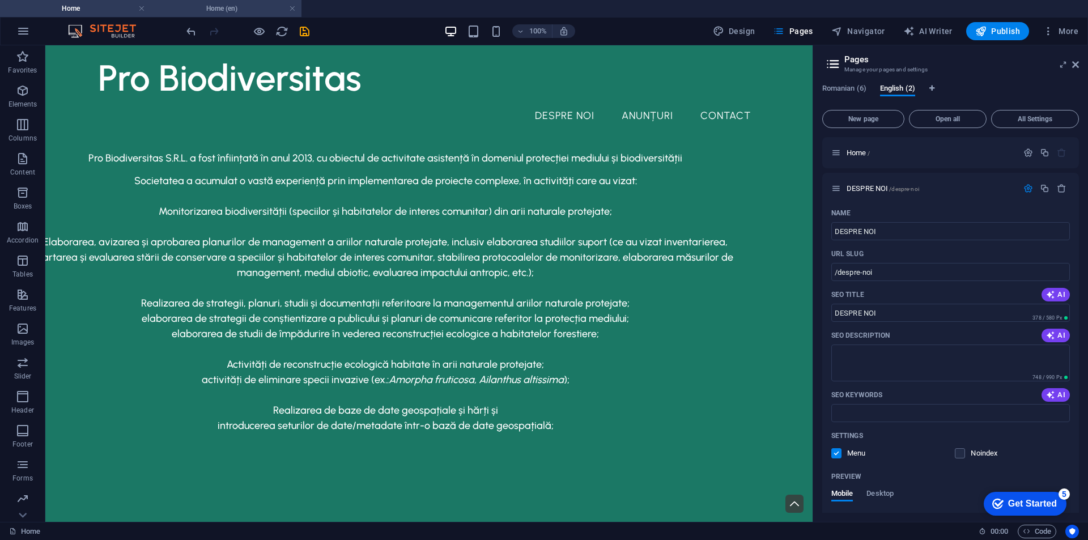
click at [199, 12] on h4 "Home (en)" at bounding box center [226, 8] width 151 height 12
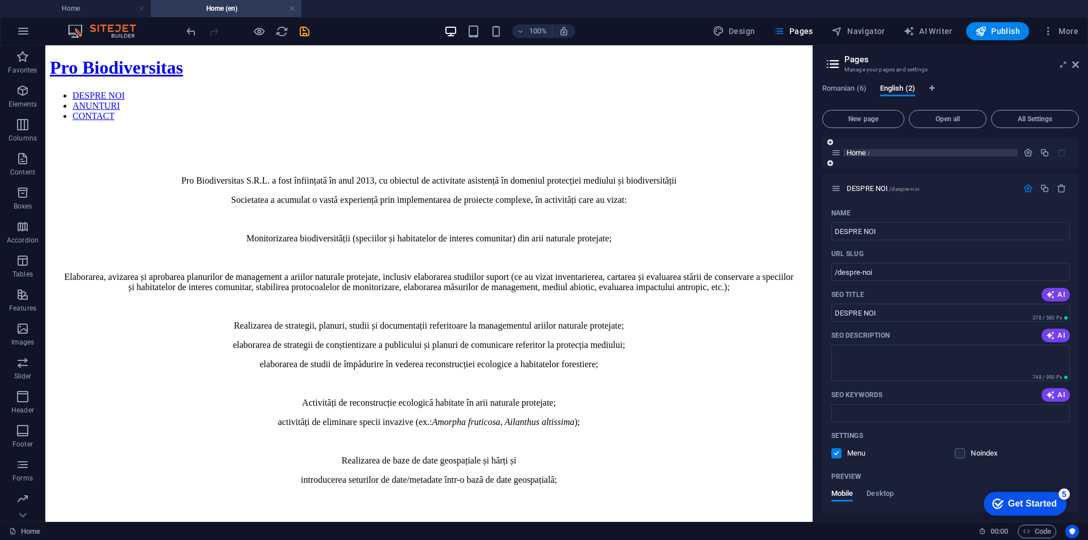
click at [890, 152] on p "Home /" at bounding box center [931, 152] width 168 height 7
click at [869, 185] on span "DESPRE NOI /despre-noi" at bounding box center [883, 188] width 73 height 8
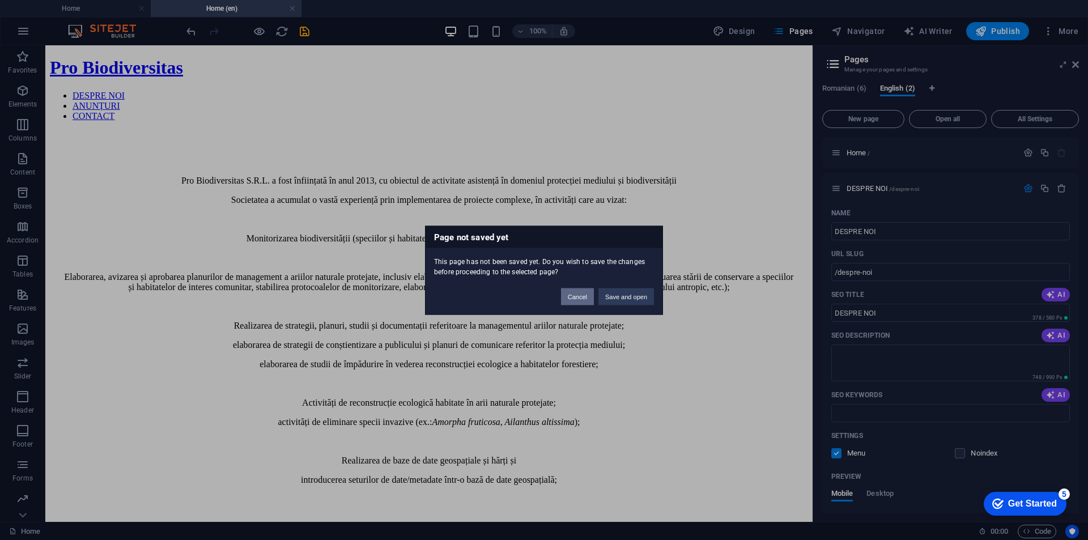
click at [577, 296] on button "Cancel" at bounding box center [577, 296] width 33 height 17
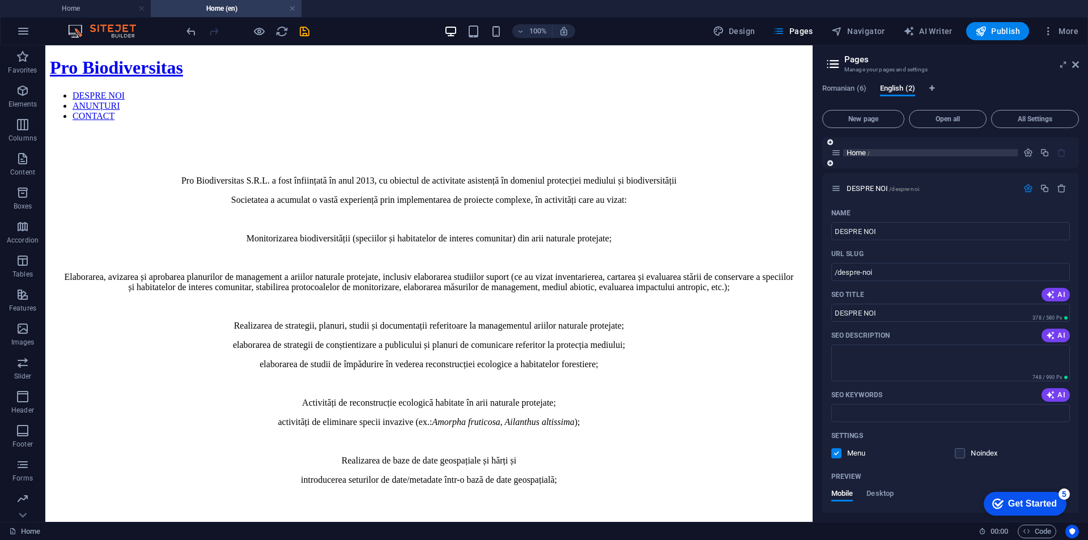
click at [874, 153] on p "Home /" at bounding box center [931, 152] width 168 height 7
click at [865, 165] on div "Home /" at bounding box center [950, 152] width 257 height 31
click at [925, 160] on div "Home /" at bounding box center [950, 152] width 257 height 31
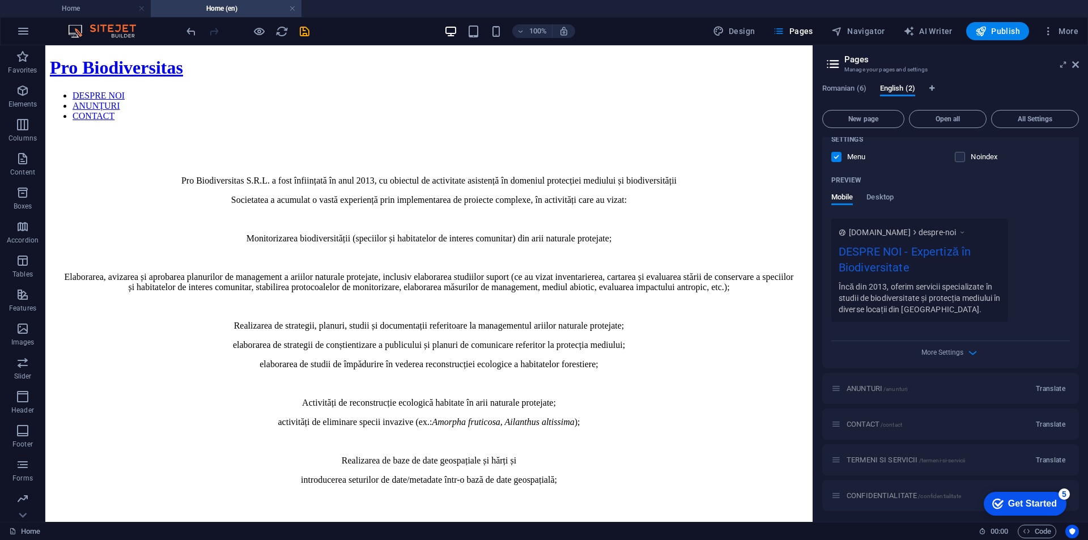
scroll to position [299, 0]
click at [945, 390] on div "ANUNTURI /anunturi Translate" at bounding box center [950, 385] width 257 height 31
click at [1045, 381] on span "Translate" at bounding box center [1050, 385] width 29 height 9
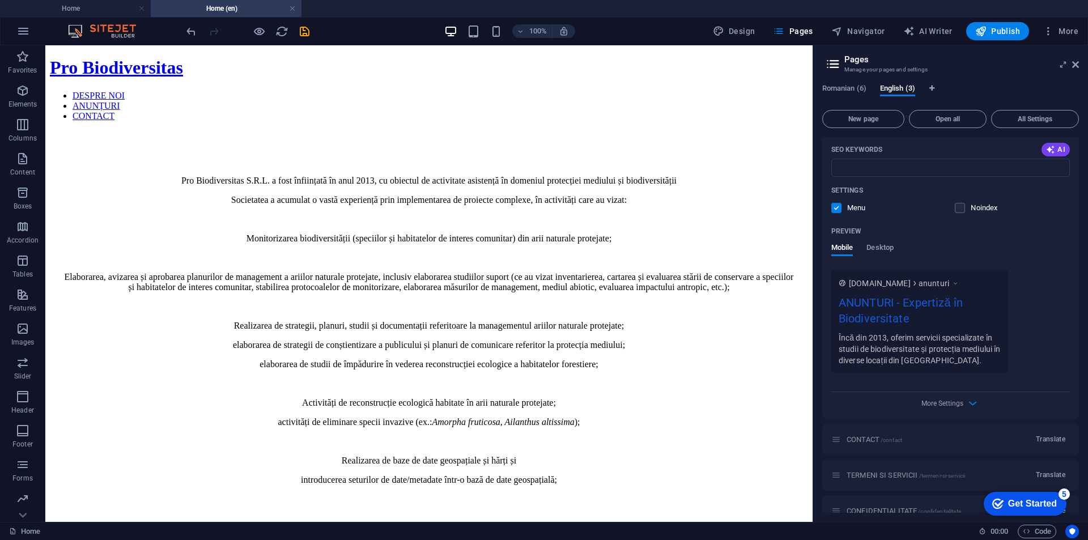
scroll to position [760, 0]
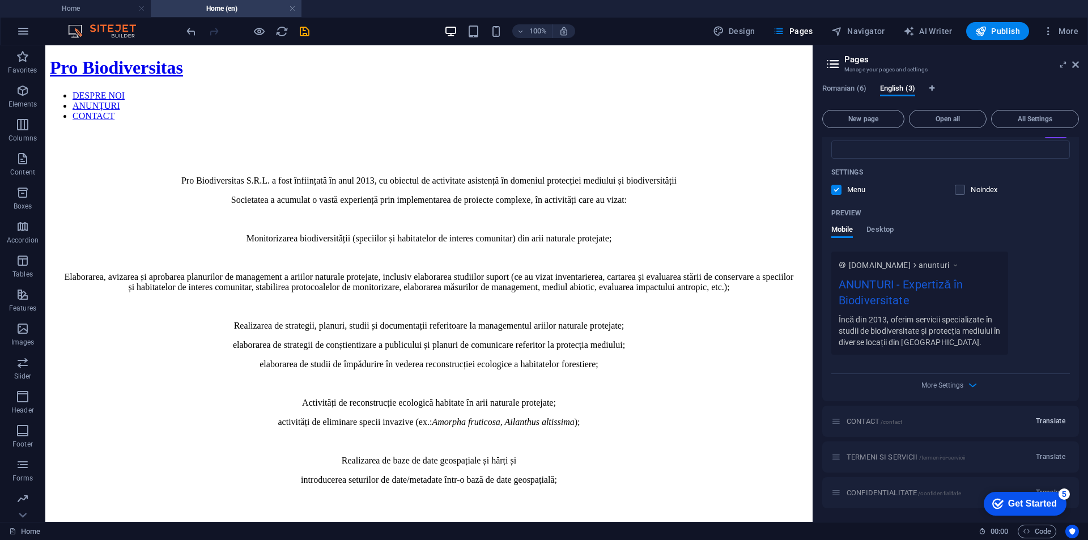
click at [1049, 421] on span "Translate" at bounding box center [1050, 420] width 29 height 9
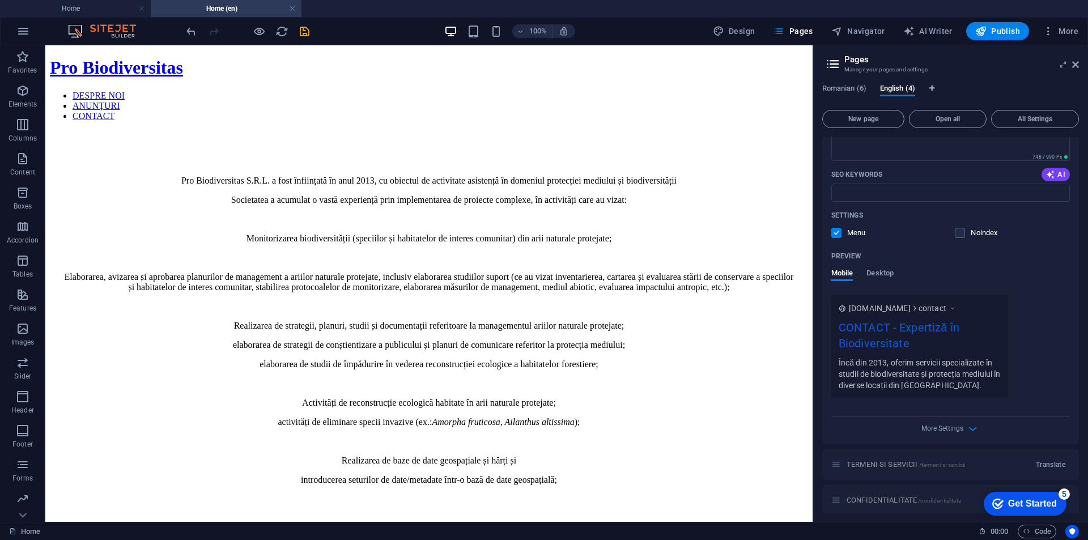
scroll to position [1221, 0]
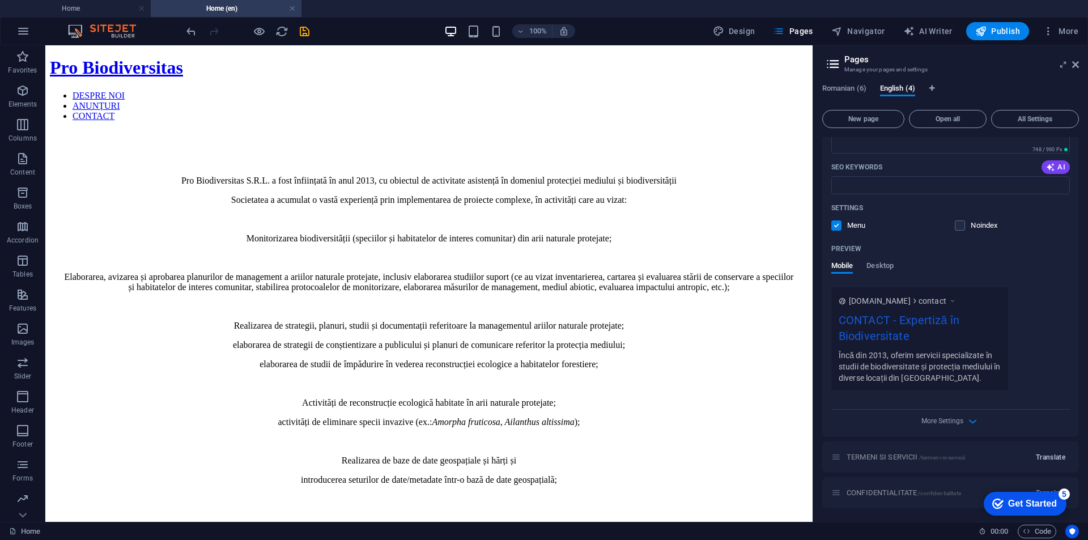
click at [1055, 459] on span "Translate" at bounding box center [1050, 457] width 29 height 9
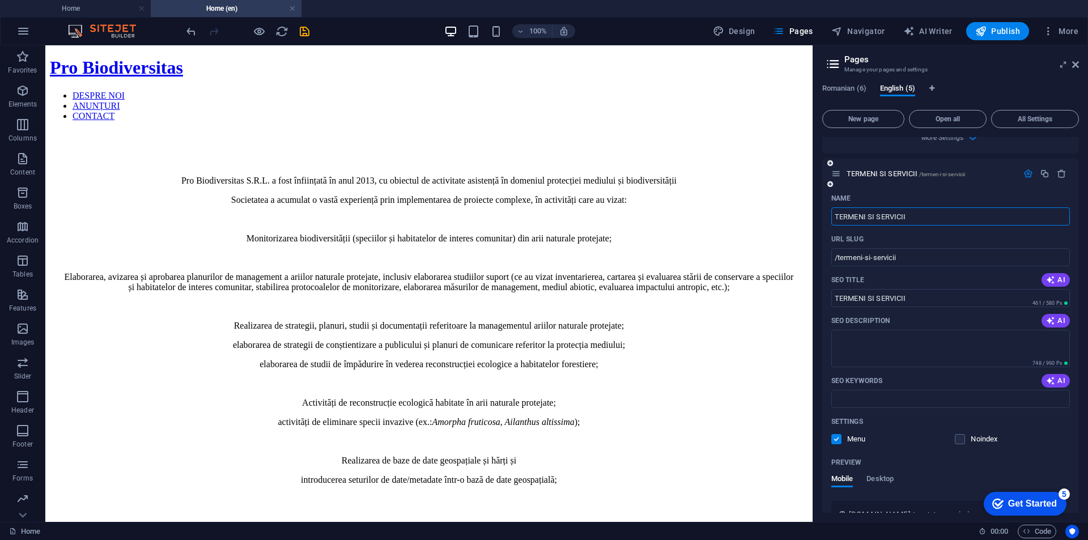
scroll to position [1682, 0]
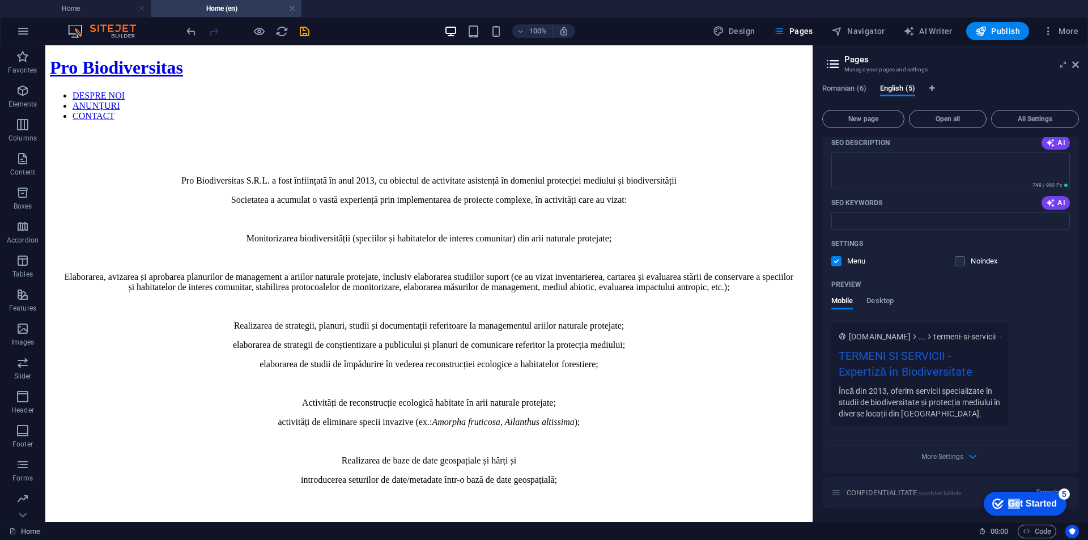
drag, startPoint x: 1014, startPoint y: 499, endPoint x: 908, endPoint y: 484, distance: 107.0
click html "checkmark Get Started 5 First Steps in the Editor Let's guide you through the t…"
click at [1044, 503] on div "Get Started" at bounding box center [1032, 504] width 49 height 10
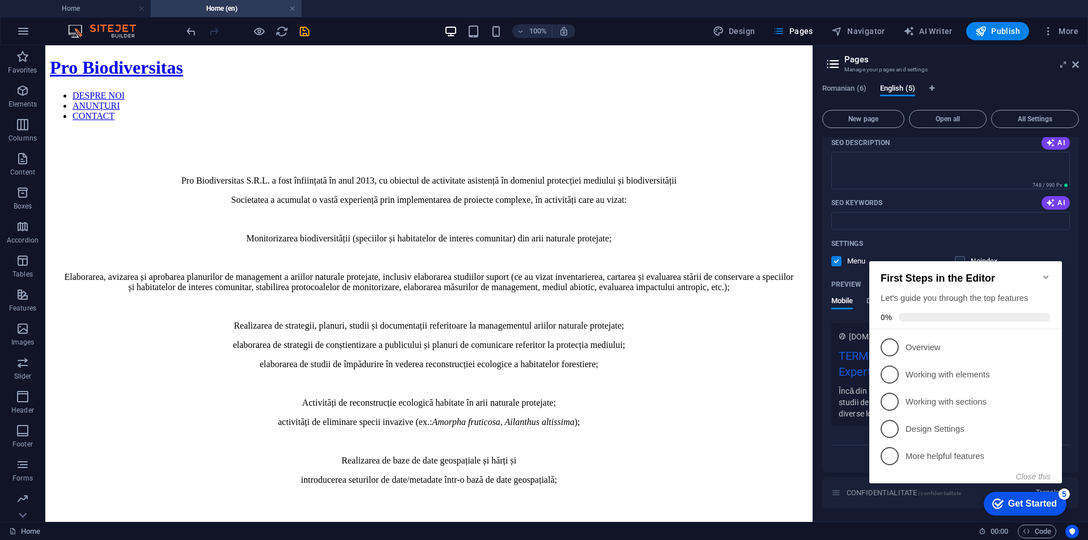
click at [1043, 342] on icon at bounding box center [1045, 346] width 9 height 9
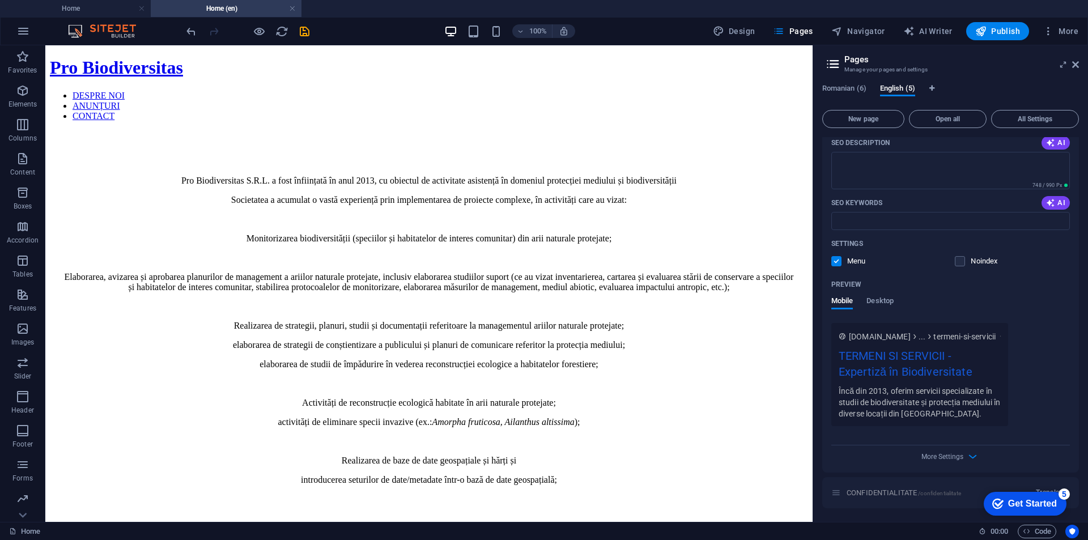
click at [1017, 509] on div "Get Started" at bounding box center [1032, 504] width 49 height 10
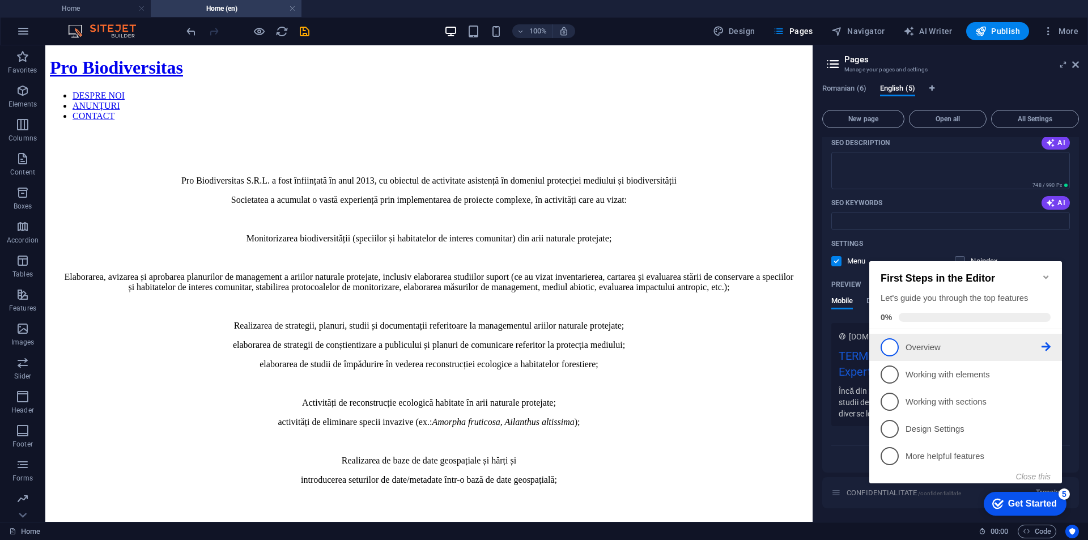
click at [895, 348] on span "1" at bounding box center [890, 347] width 18 height 18
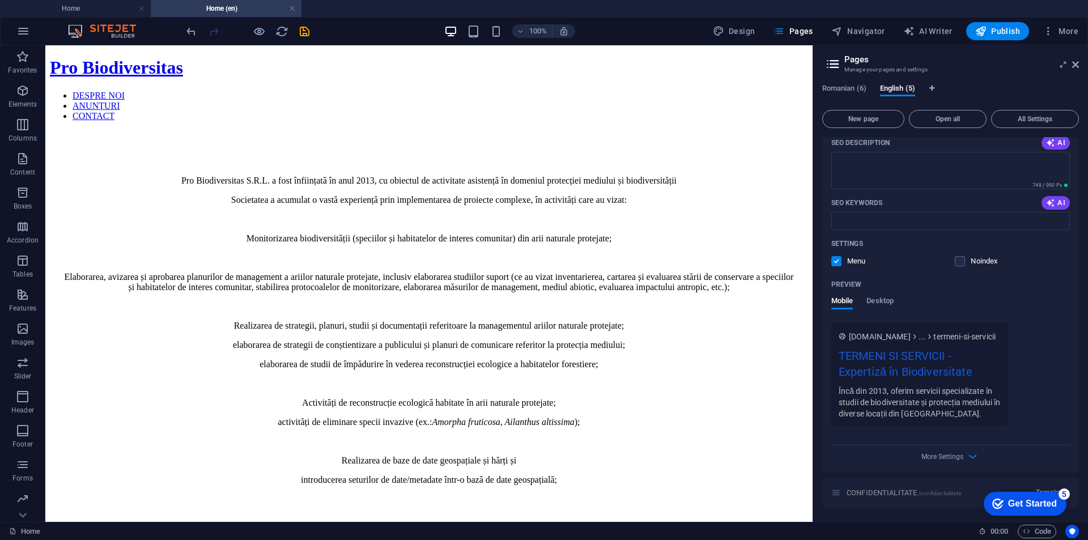
click at [1026, 506] on div "Get Started" at bounding box center [1032, 504] width 49 height 10
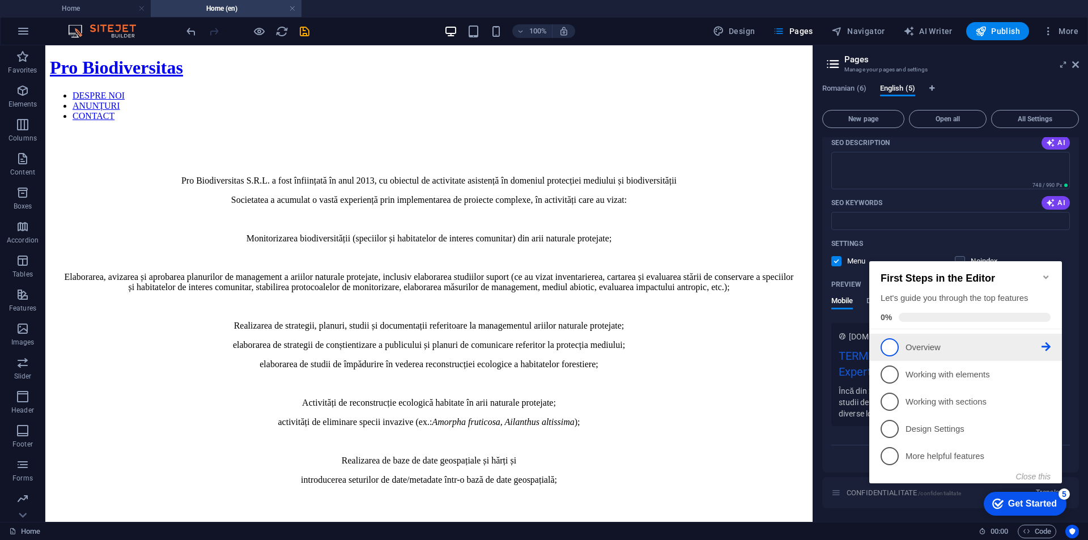
click at [888, 346] on span "1" at bounding box center [890, 347] width 18 height 18
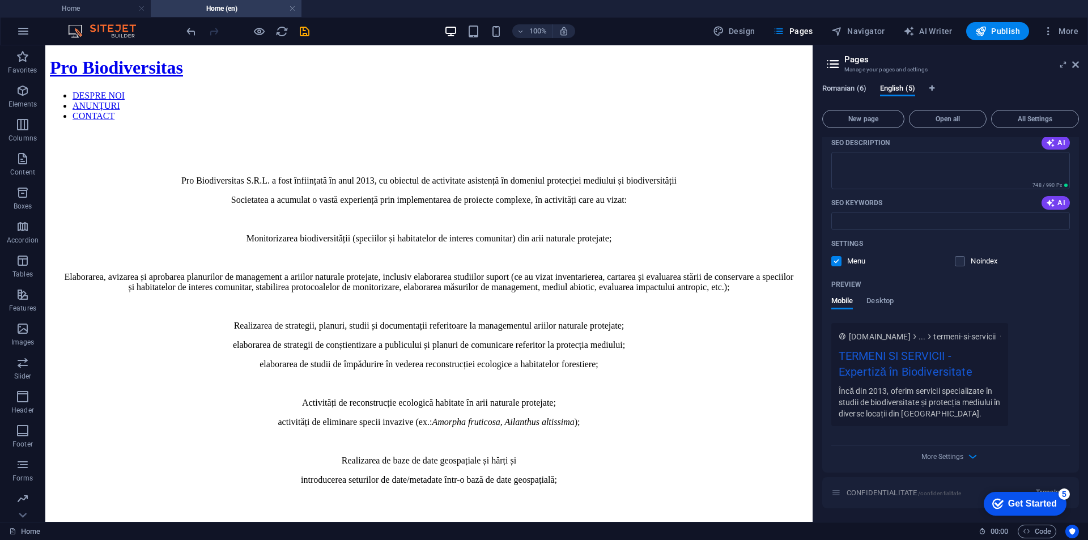
click at [841, 88] on span "Romanian (6)" at bounding box center [844, 90] width 44 height 16
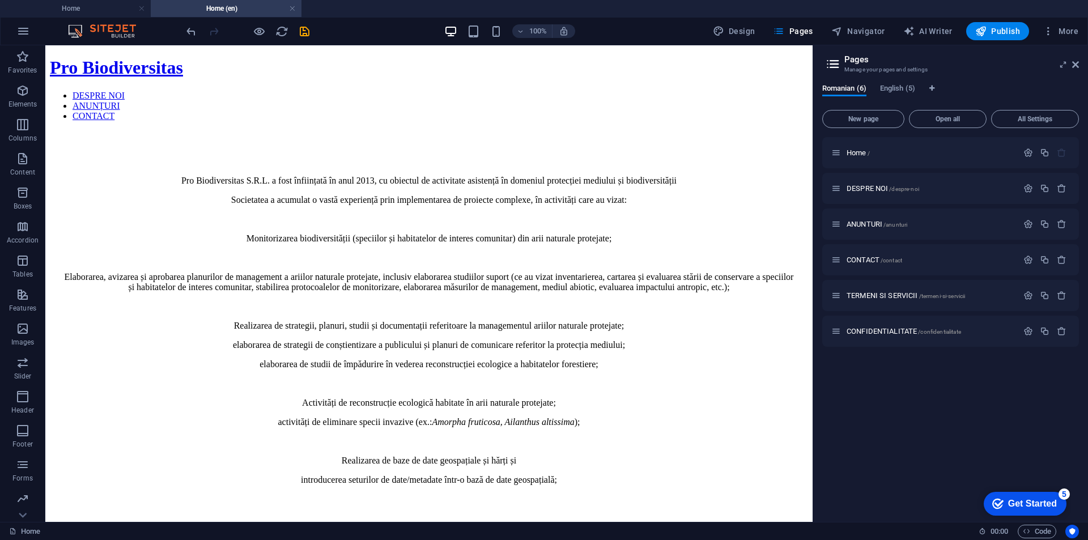
click at [1015, 499] on div "Get Started" at bounding box center [1032, 504] width 49 height 10
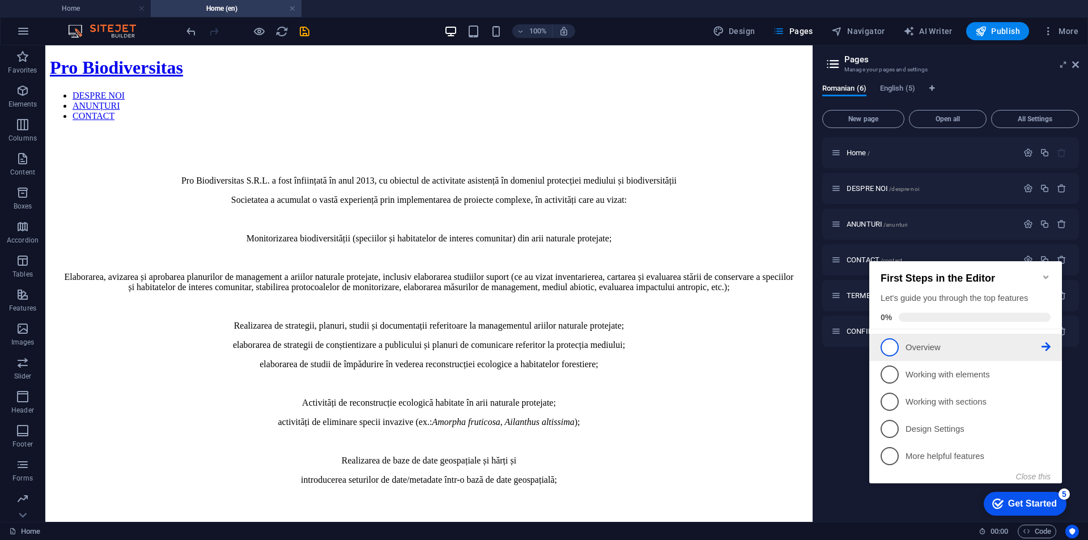
click at [885, 346] on span "1" at bounding box center [890, 347] width 18 height 18
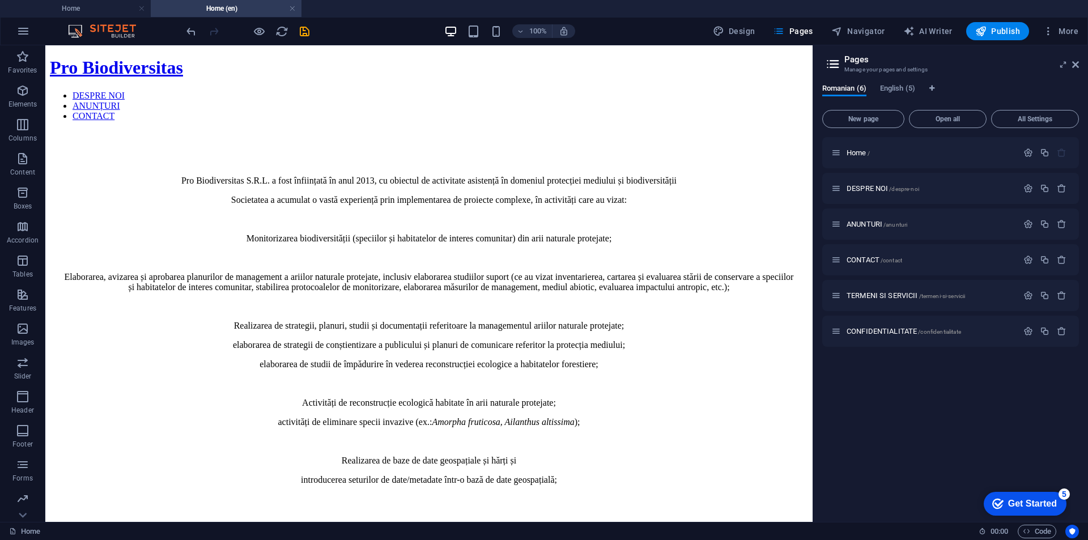
click at [1057, 509] on div "Get Started" at bounding box center [1032, 504] width 49 height 10
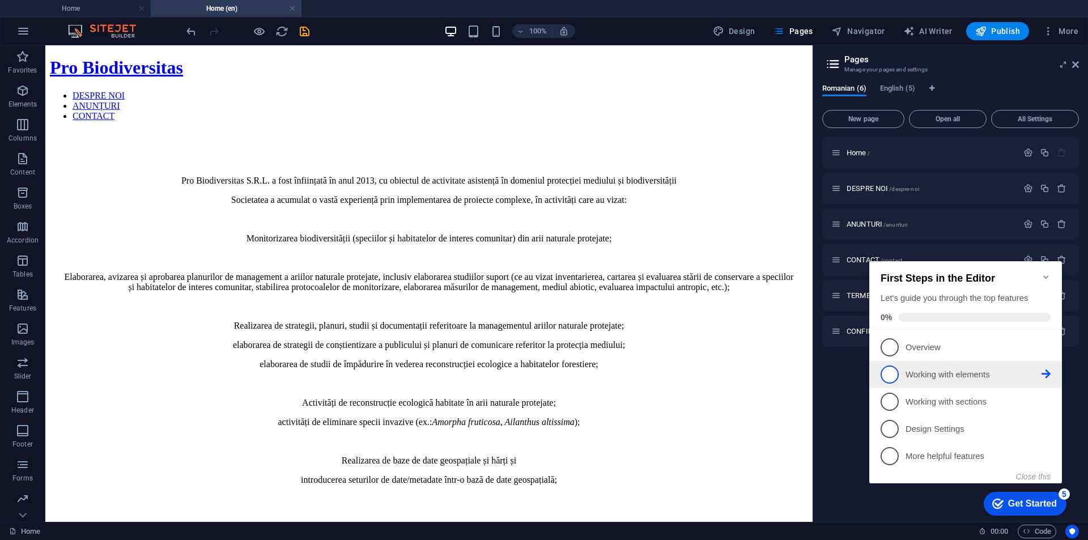
click at [887, 371] on span "2" at bounding box center [890, 374] width 18 height 18
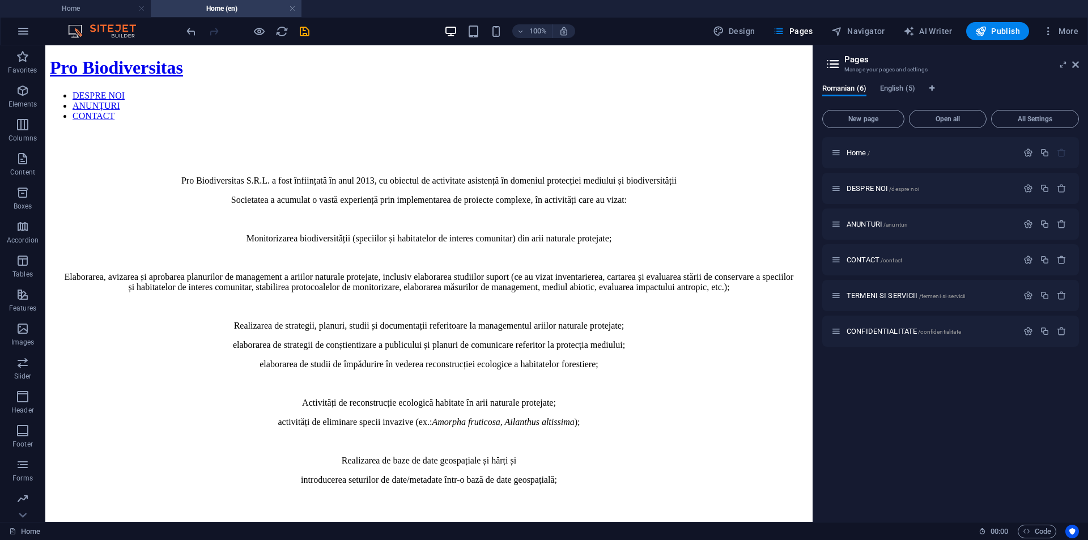
scroll to position [0, 0]
click at [1008, 495] on div "Home / DESPRE NOI /despre-noi ANUNTURI /anunturi CONTACT /contact TERMENI SI SE…" at bounding box center [950, 325] width 257 height 376
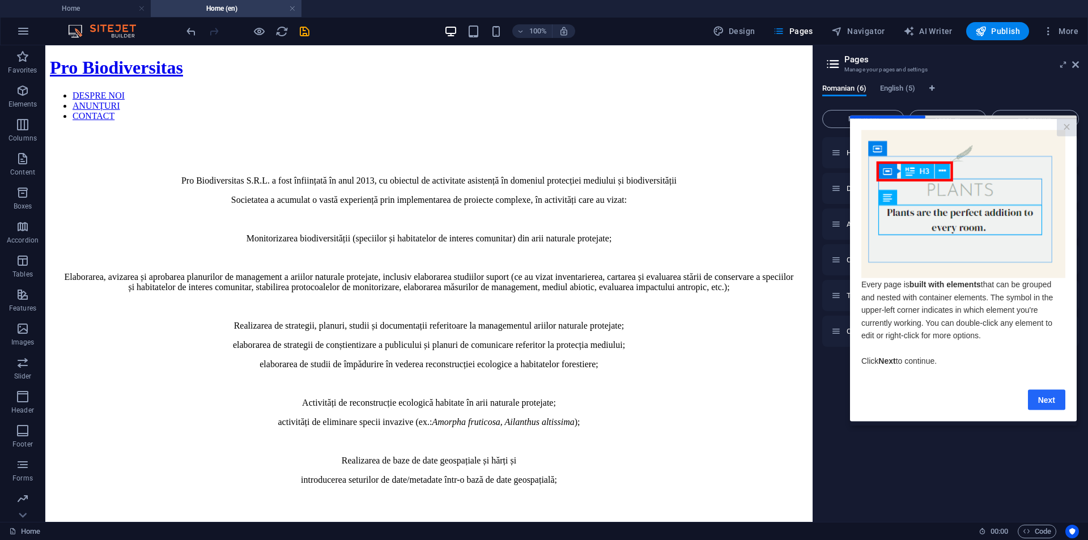
click at [1041, 406] on link "Next" at bounding box center [1046, 399] width 37 height 20
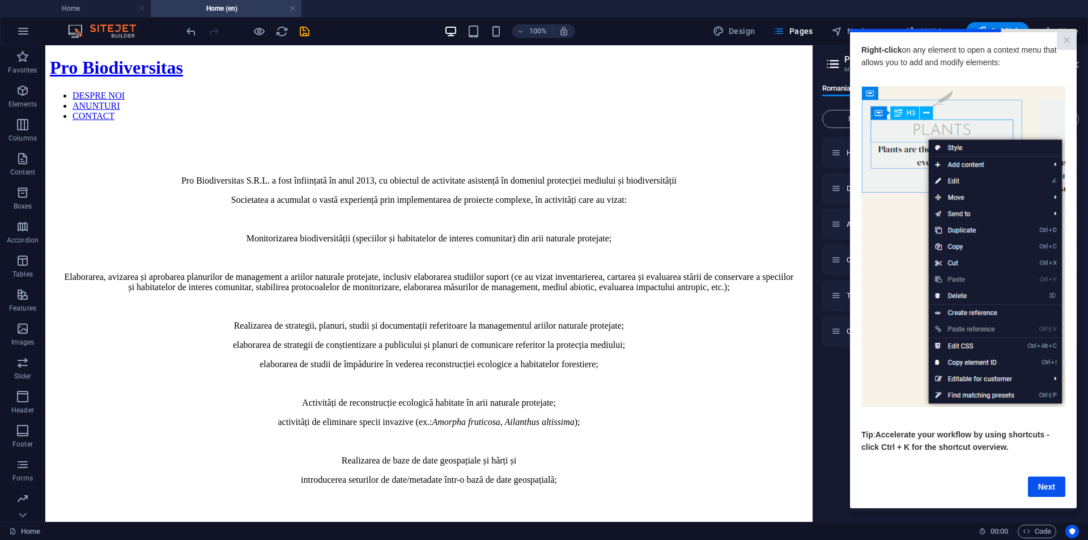
click at [1042, 500] on cue "Right-click on any element to open a context menu that allows you to add and mo…" at bounding box center [963, 270] width 227 height 476
click at [871, 60] on span "Right-click on any element to open a context menu that allows you to add and mo…" at bounding box center [958, 56] width 195 height 22
click at [1069, 41] on link "×" at bounding box center [1067, 41] width 20 height 18
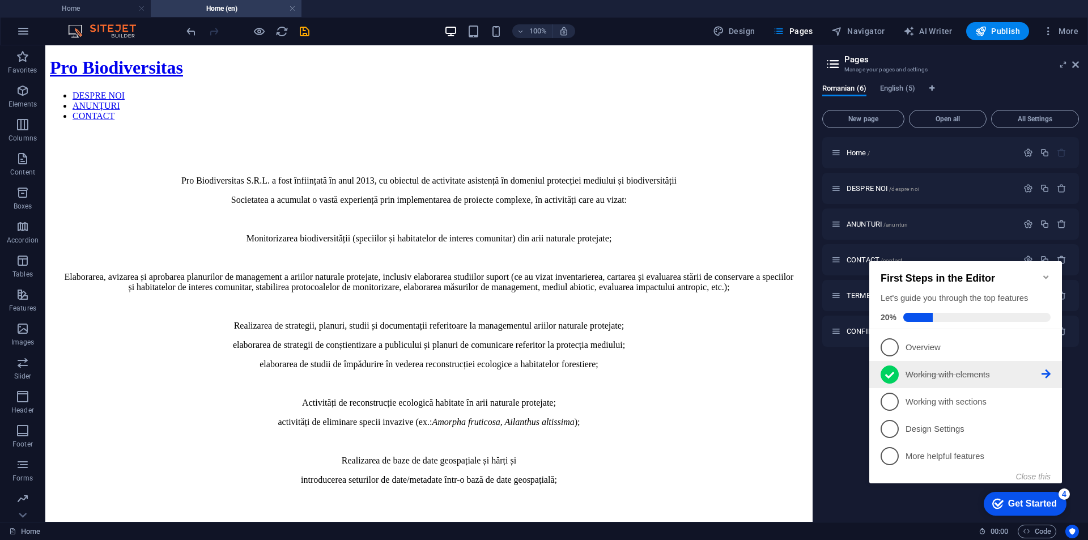
click at [922, 375] on p "Working with elements - completed" at bounding box center [973, 375] width 136 height 12
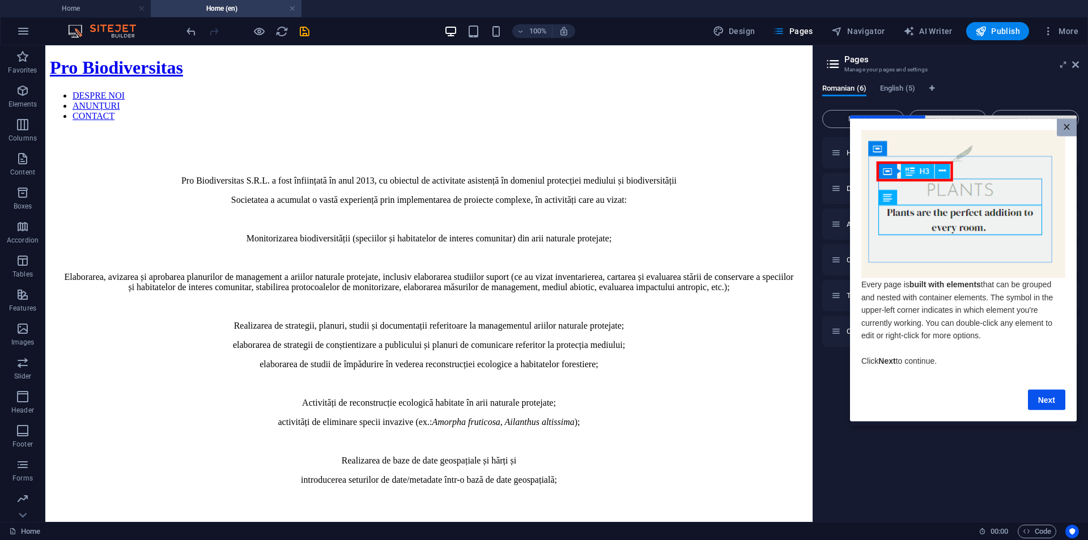
click at [1066, 131] on link "×" at bounding box center [1067, 127] width 20 height 18
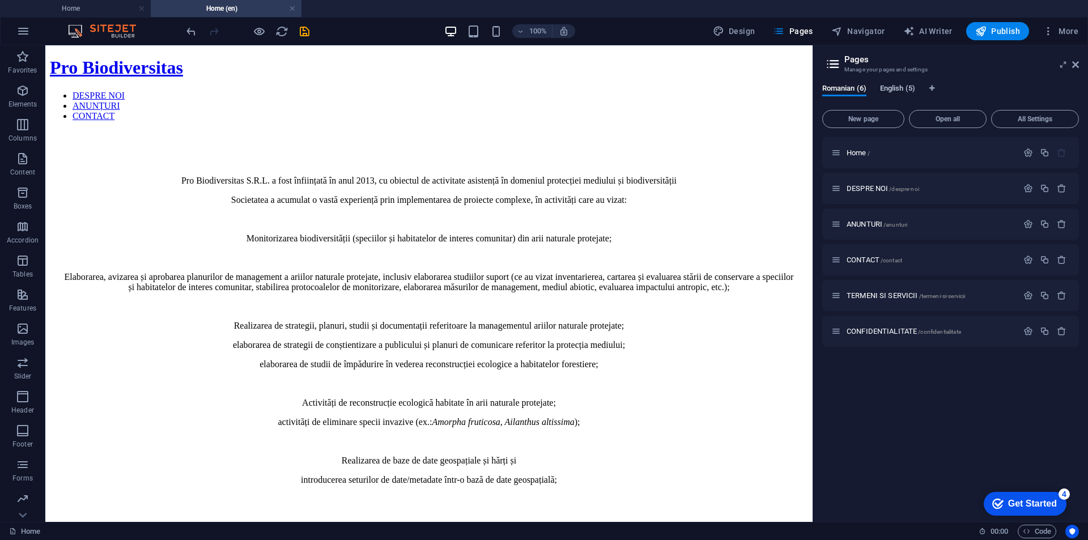
click at [895, 90] on span "English (5)" at bounding box center [897, 90] width 35 height 16
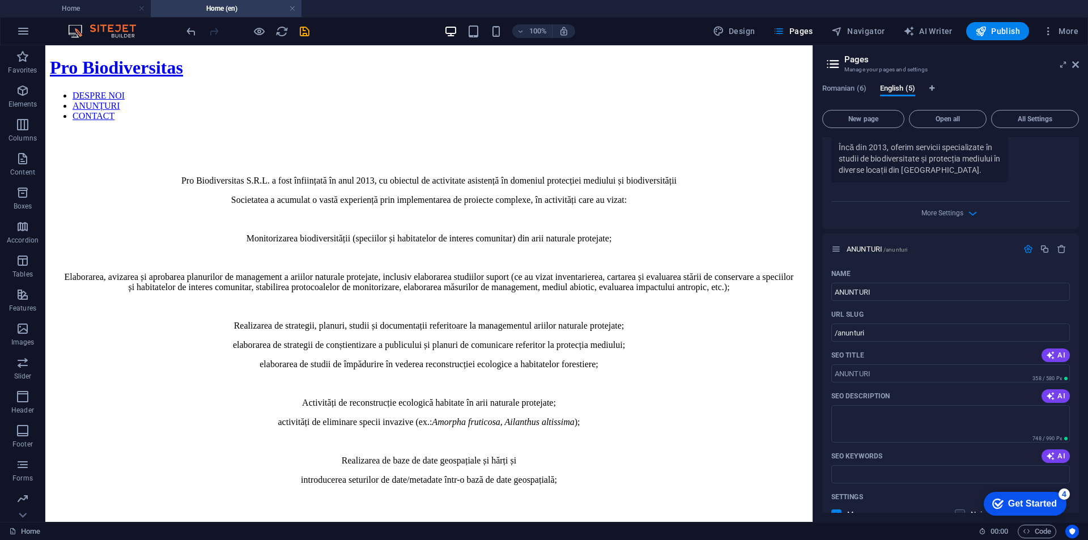
scroll to position [266, 0]
